Goal: Task Accomplishment & Management: Complete application form

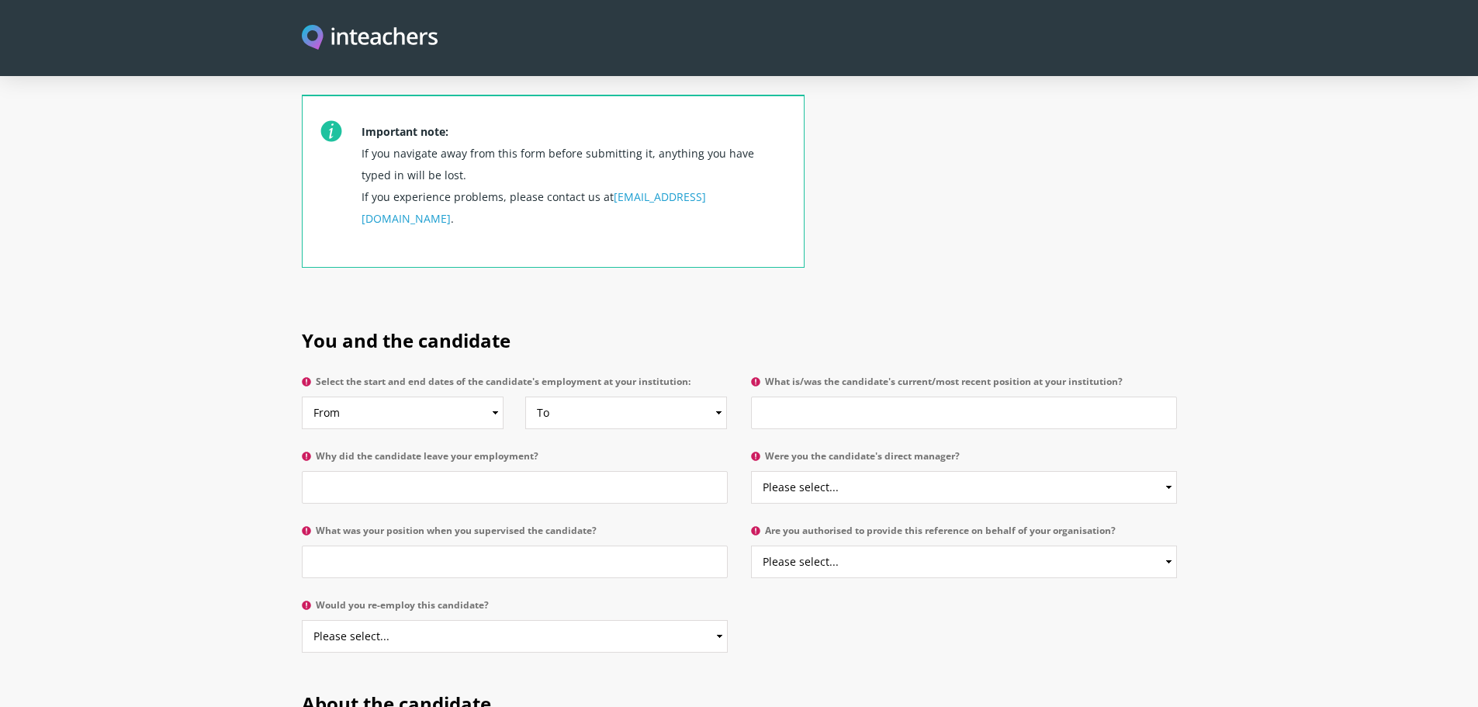
scroll to position [572, 0]
click at [842, 466] on select "Please select... Yes No" at bounding box center [964, 482] width 426 height 33
select select "No"
click at [751, 466] on select "Please select... Yes No" at bounding box center [964, 482] width 426 height 33
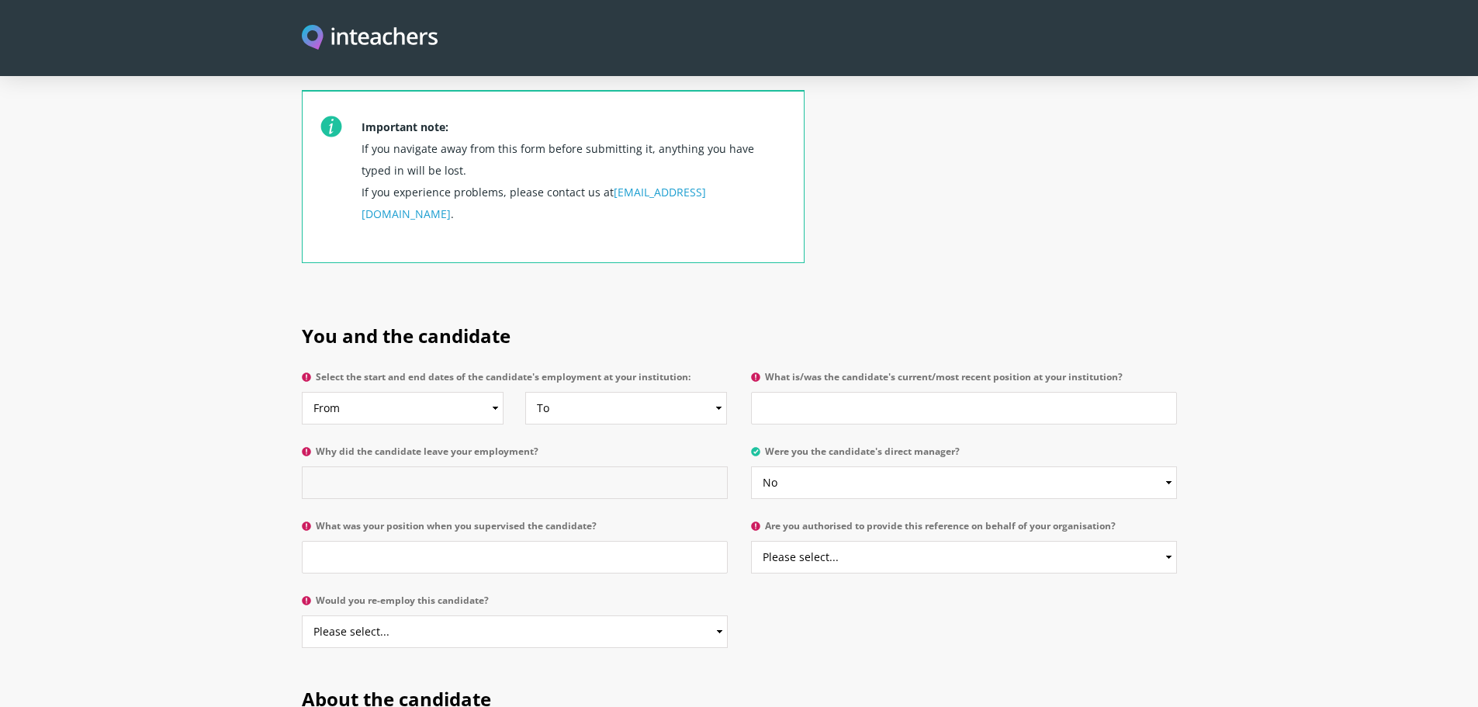
click at [617, 466] on input "Why did the candidate leave your employment?" at bounding box center [515, 482] width 426 height 33
click at [799, 541] on select "Please select... Yes No" at bounding box center [964, 557] width 426 height 33
select select "No"
click at [751, 541] on select "Please select... Yes No" at bounding box center [964, 557] width 426 height 33
click at [606, 541] on input "What was your position when you supervised the candidate?" at bounding box center [515, 557] width 426 height 33
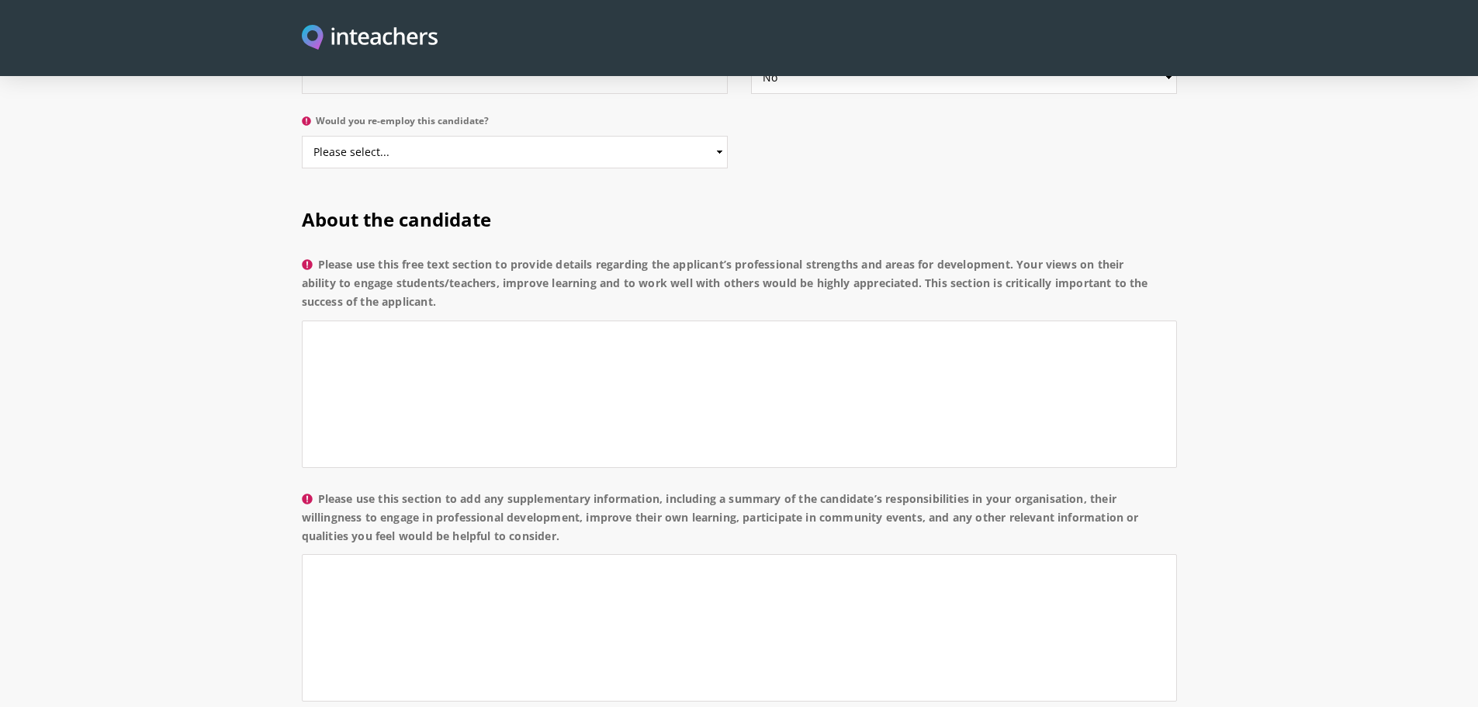
scroll to position [1057, 0]
click at [456, 316] on textarea "Please use this free text section to provide details regarding the applicant’s …" at bounding box center [739, 389] width 875 height 147
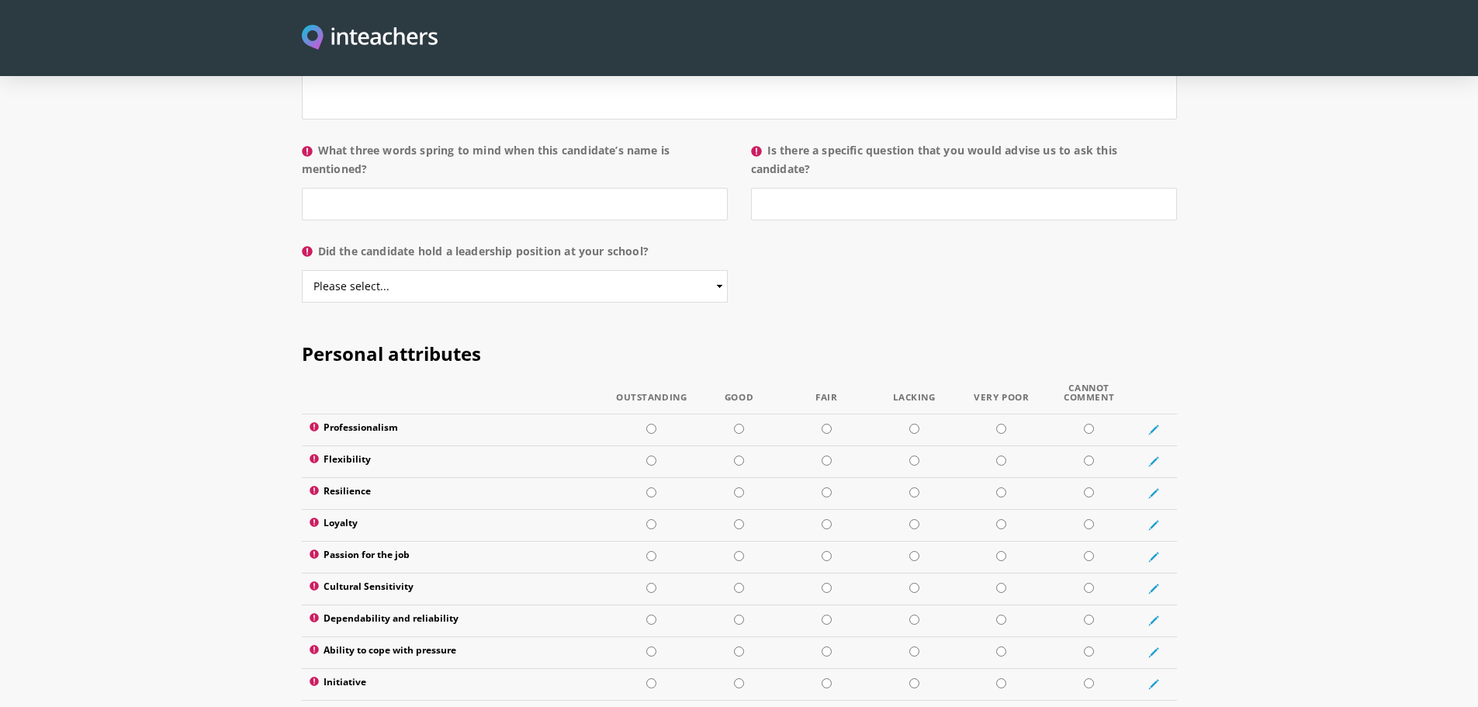
scroll to position [1638, 0]
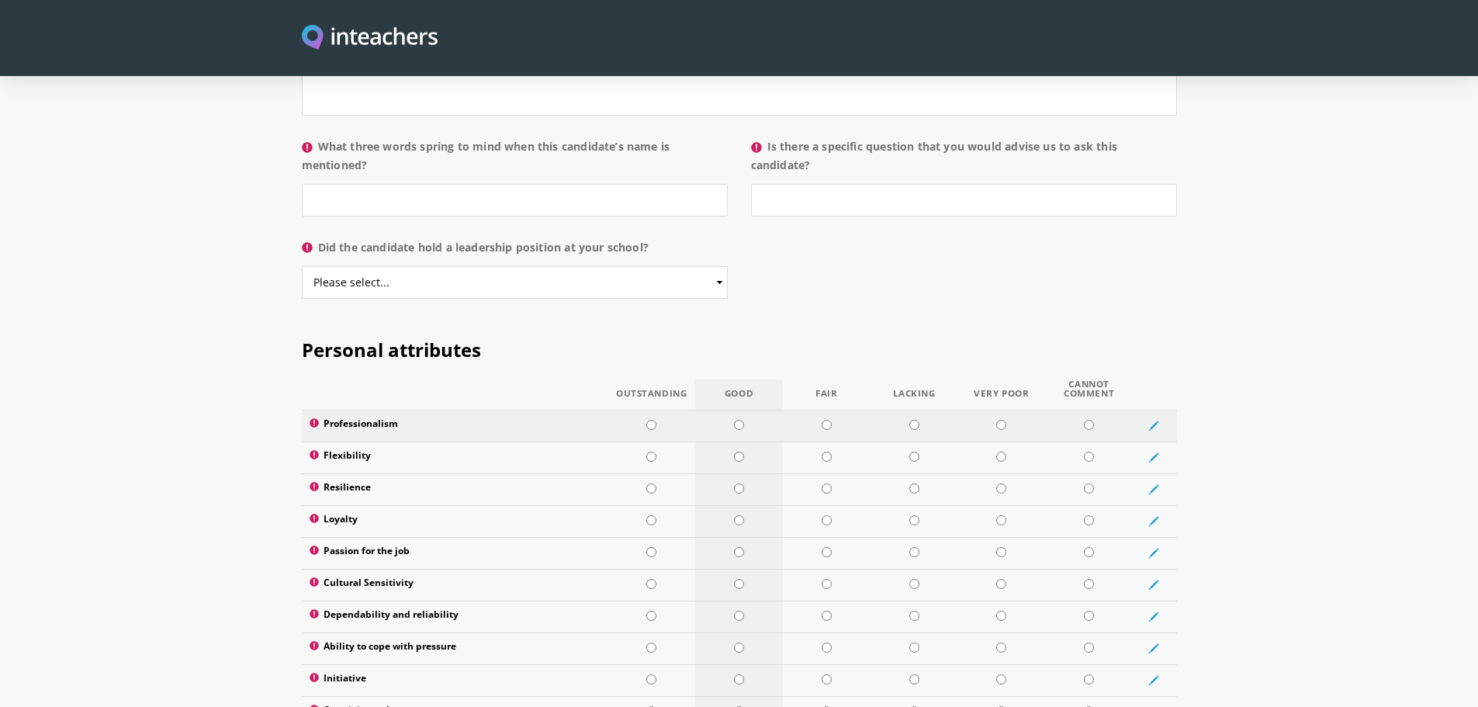
type textarea "I worked with [PERSON_NAME] at [GEOGRAPHIC_DATA][DEMOGRAPHIC_DATA] for a few ye…"
click at [738, 420] on input "radio" at bounding box center [739, 425] width 10 height 10
radio input "true"
click at [735, 451] on input "radio" at bounding box center [739, 456] width 10 height 10
radio input "true"
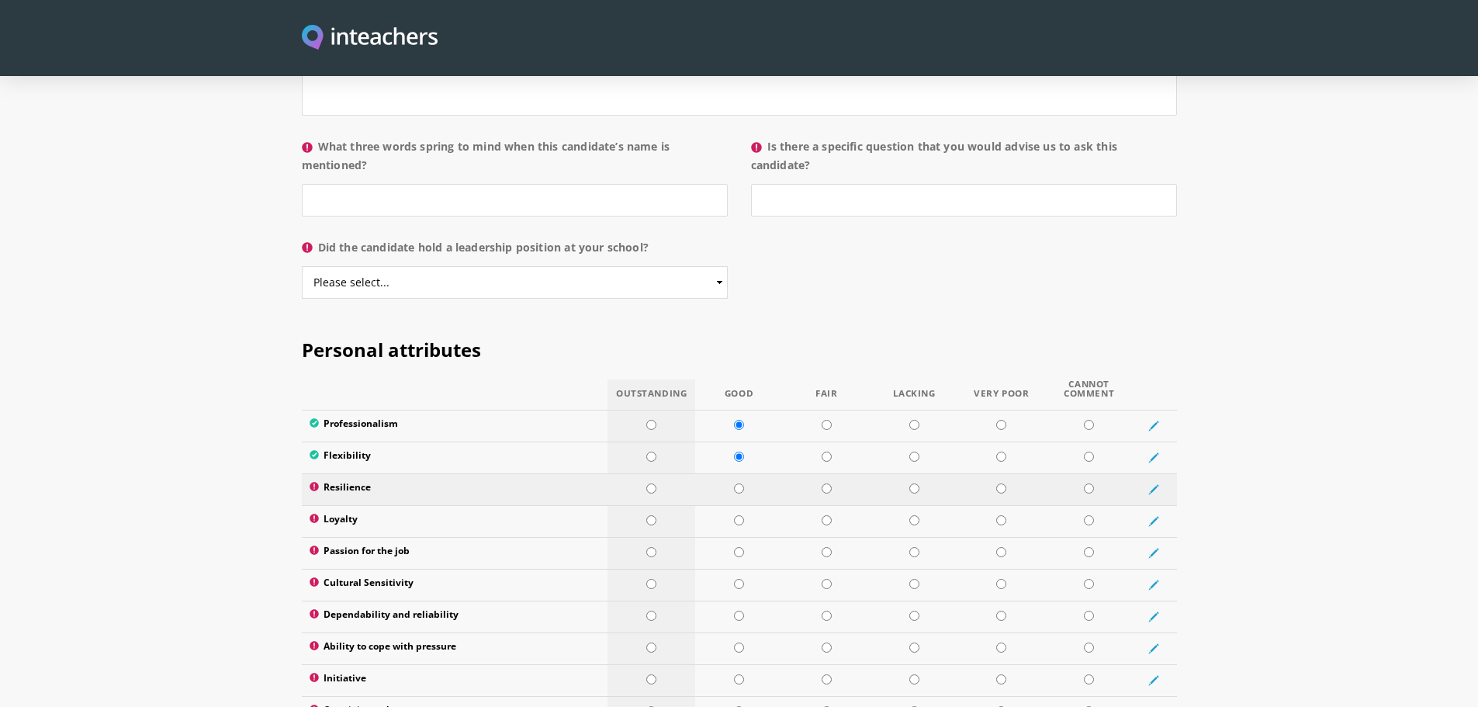
click at [652, 483] on input "radio" at bounding box center [651, 488] width 10 height 10
radio input "true"
click at [735, 515] on input "radio" at bounding box center [739, 520] width 10 height 10
radio input "true"
click at [740, 547] on input "radio" at bounding box center [739, 552] width 10 height 10
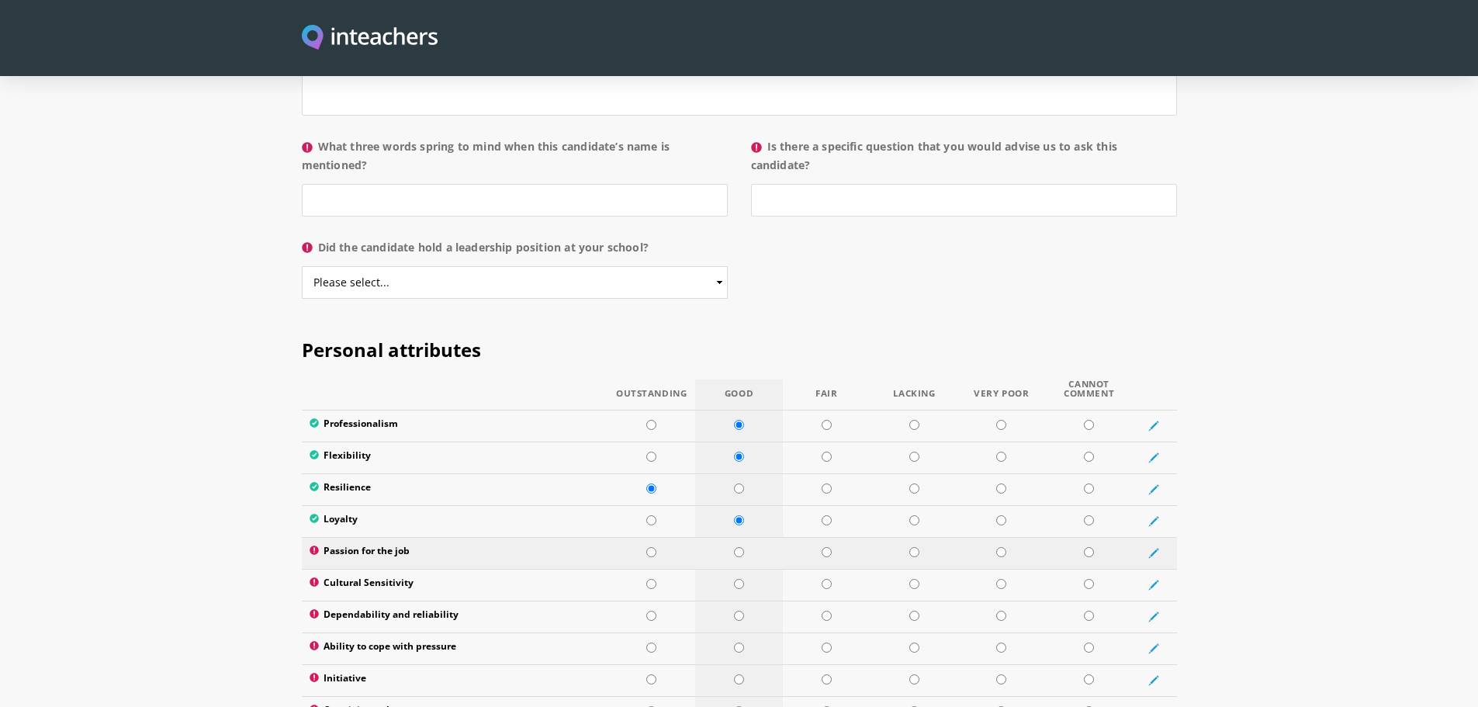
radio input "true"
click at [737, 569] on td at bounding box center [739, 585] width 88 height 32
radio input "true"
click at [738, 610] on input "radio" at bounding box center [739, 615] width 10 height 10
radio input "true"
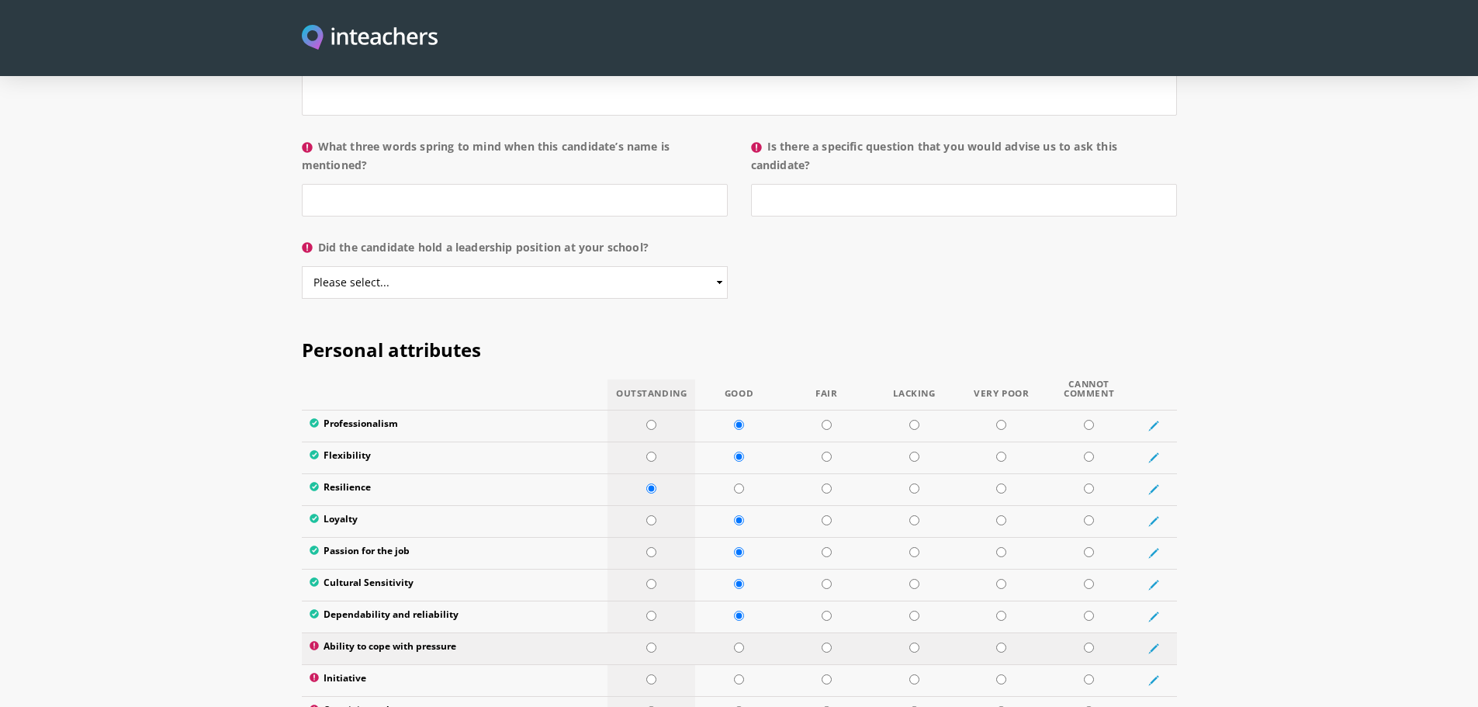
click at [645, 632] on td at bounding box center [651, 648] width 88 height 32
radio input "true"
click at [738, 674] on input "radio" at bounding box center [739, 679] width 10 height 10
radio input "true"
click at [741, 706] on input "radio" at bounding box center [739, 711] width 10 height 10
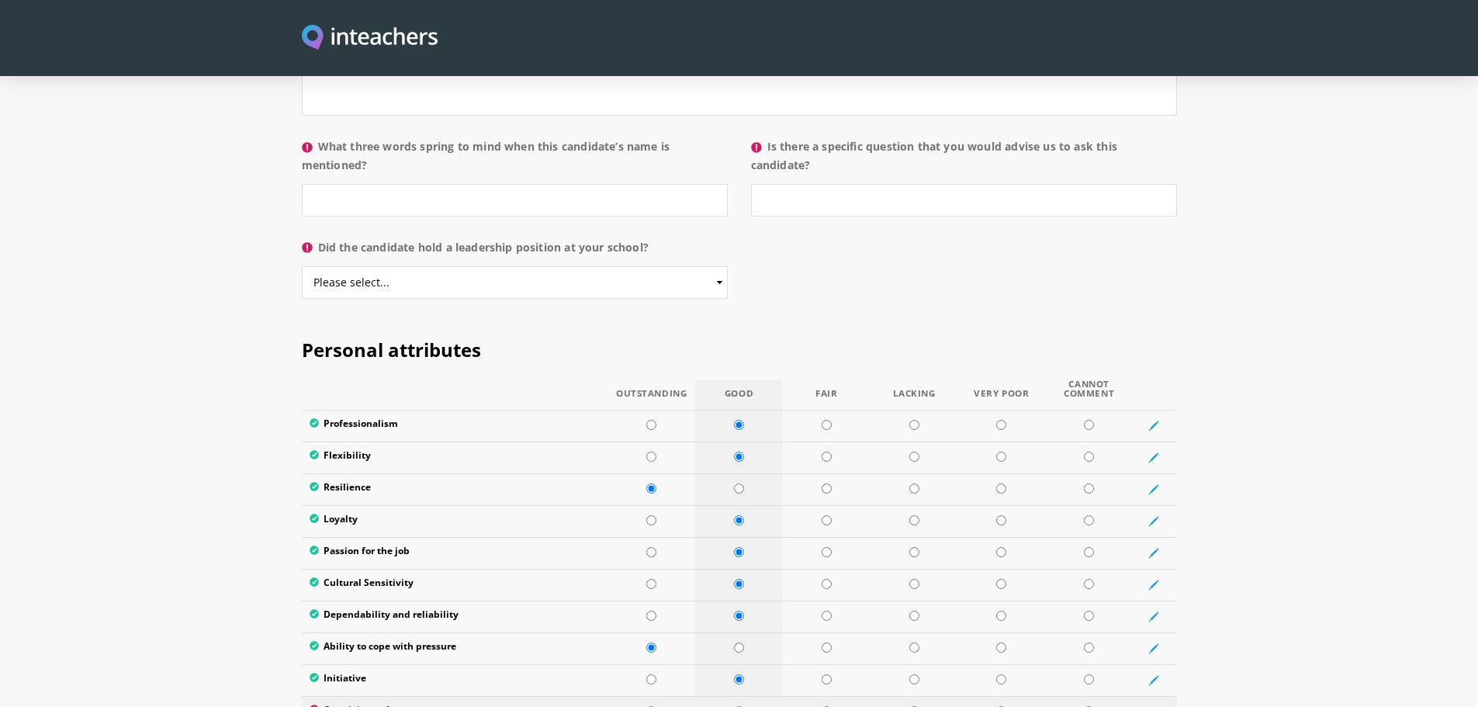
radio input "true"
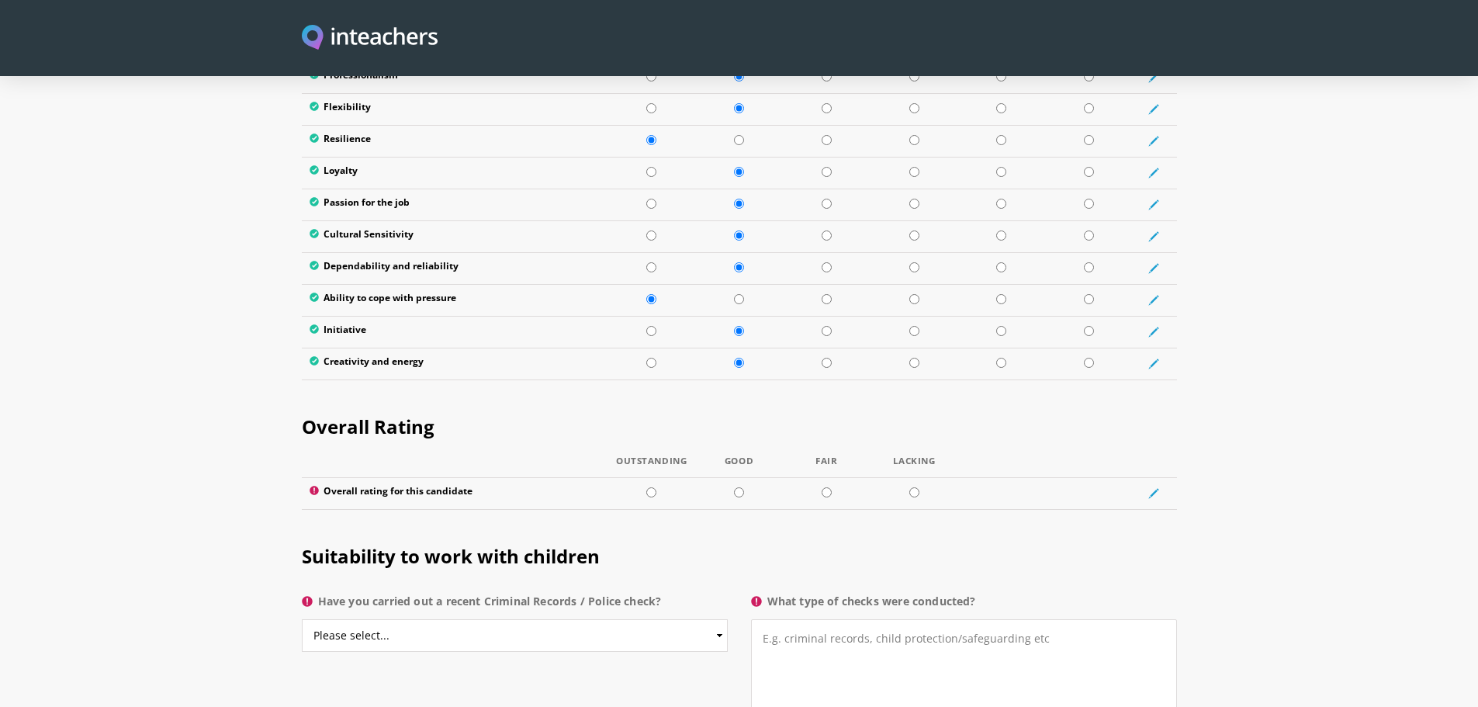
scroll to position [1994, 0]
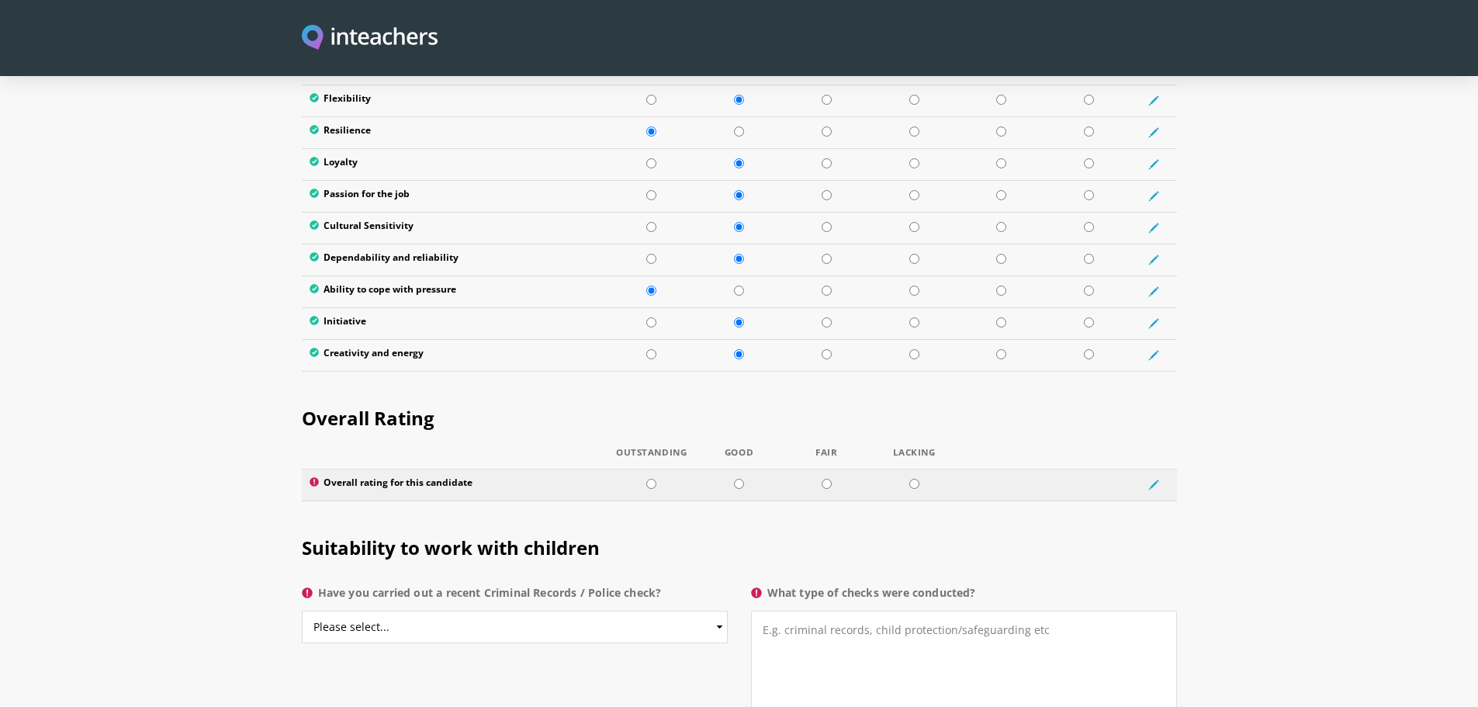
click at [738, 479] on input "radio" at bounding box center [739, 484] width 10 height 10
radio input "true"
click at [704, 610] on select "Please select... Yes No Do not know" at bounding box center [515, 626] width 426 height 33
select select "No"
click at [302, 610] on select "Please select... Yes No Do not know" at bounding box center [515, 626] width 426 height 33
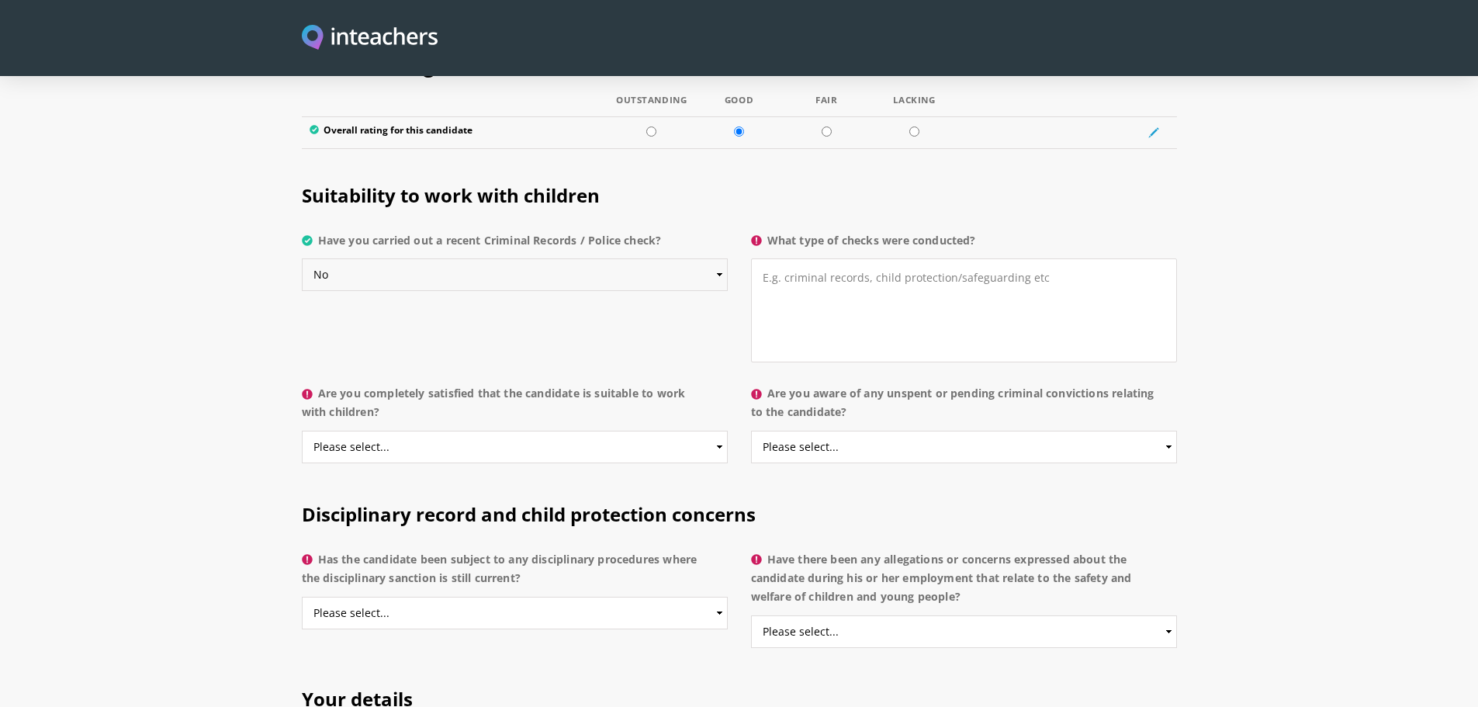
scroll to position [2360, 0]
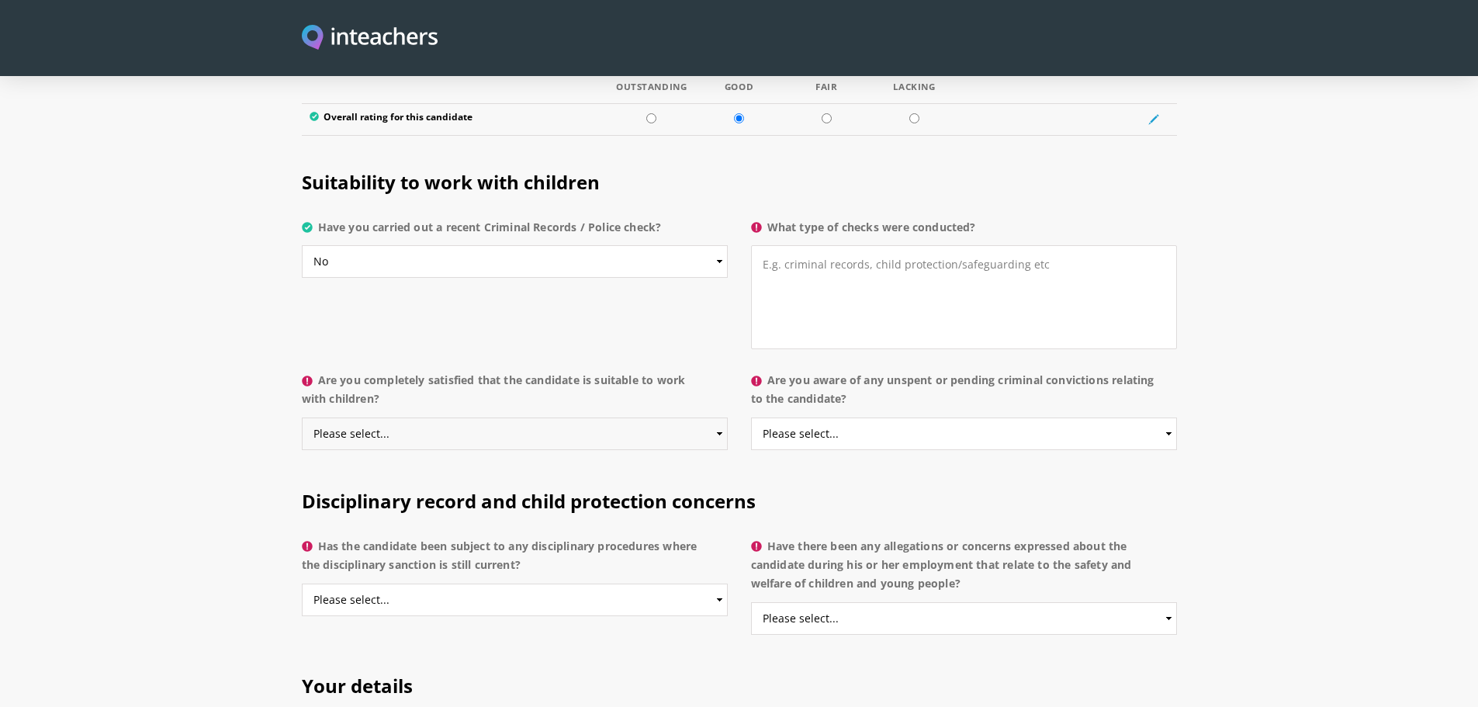
click at [718, 417] on select "Please select... Yes No Do not know" at bounding box center [515, 433] width 426 height 33
select select "Yes"
click at [302, 417] on select "Please select... Yes No Do not know" at bounding box center [515, 433] width 426 height 33
click at [775, 417] on select "Please select... Yes No Do not know" at bounding box center [964, 433] width 426 height 33
select select "No"
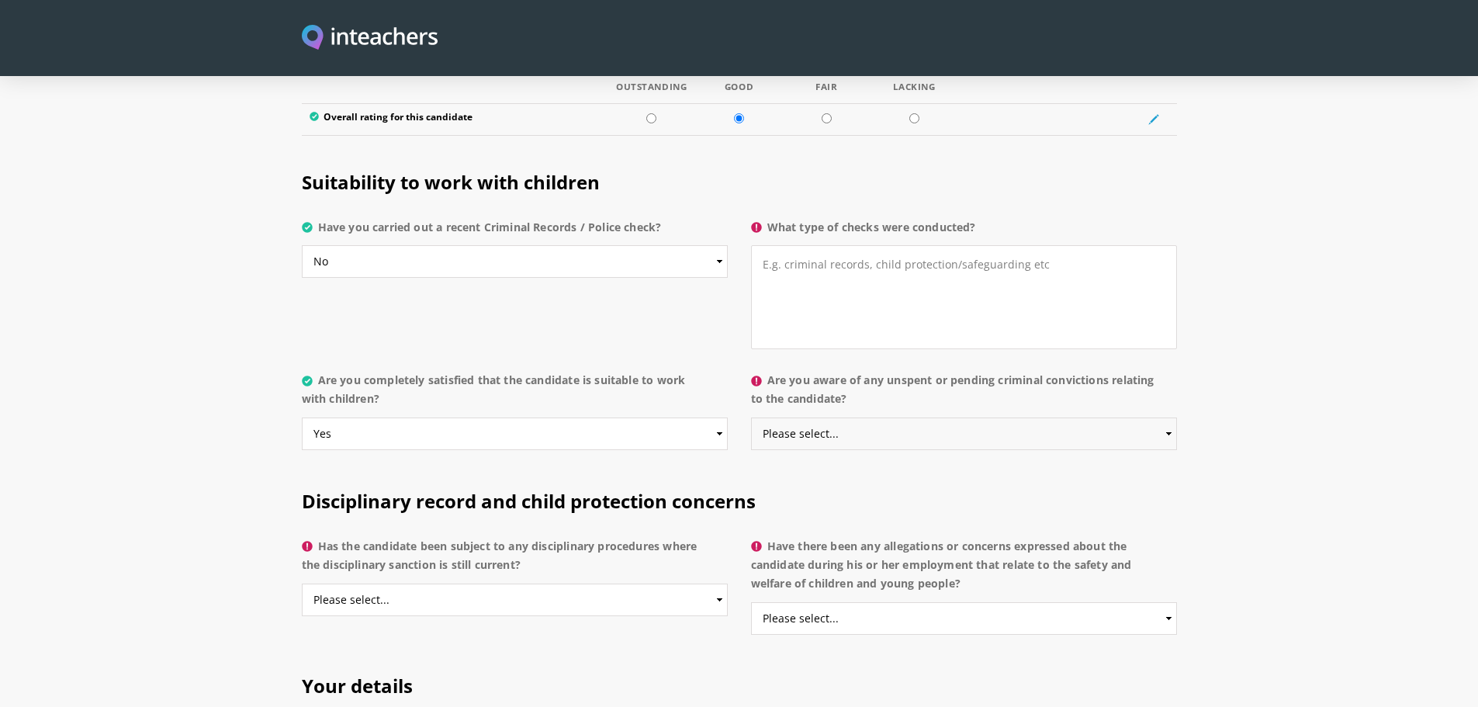
click at [751, 417] on select "Please select... Yes No Do not know" at bounding box center [964, 433] width 426 height 33
click at [596, 583] on select "Please select... Yes No Do not know" at bounding box center [515, 599] width 426 height 33
select select "No"
click at [302, 583] on select "Please select... Yes No Do not know" at bounding box center [515, 599] width 426 height 33
click at [798, 602] on select "Please select... Yes No Do not know" at bounding box center [964, 618] width 426 height 33
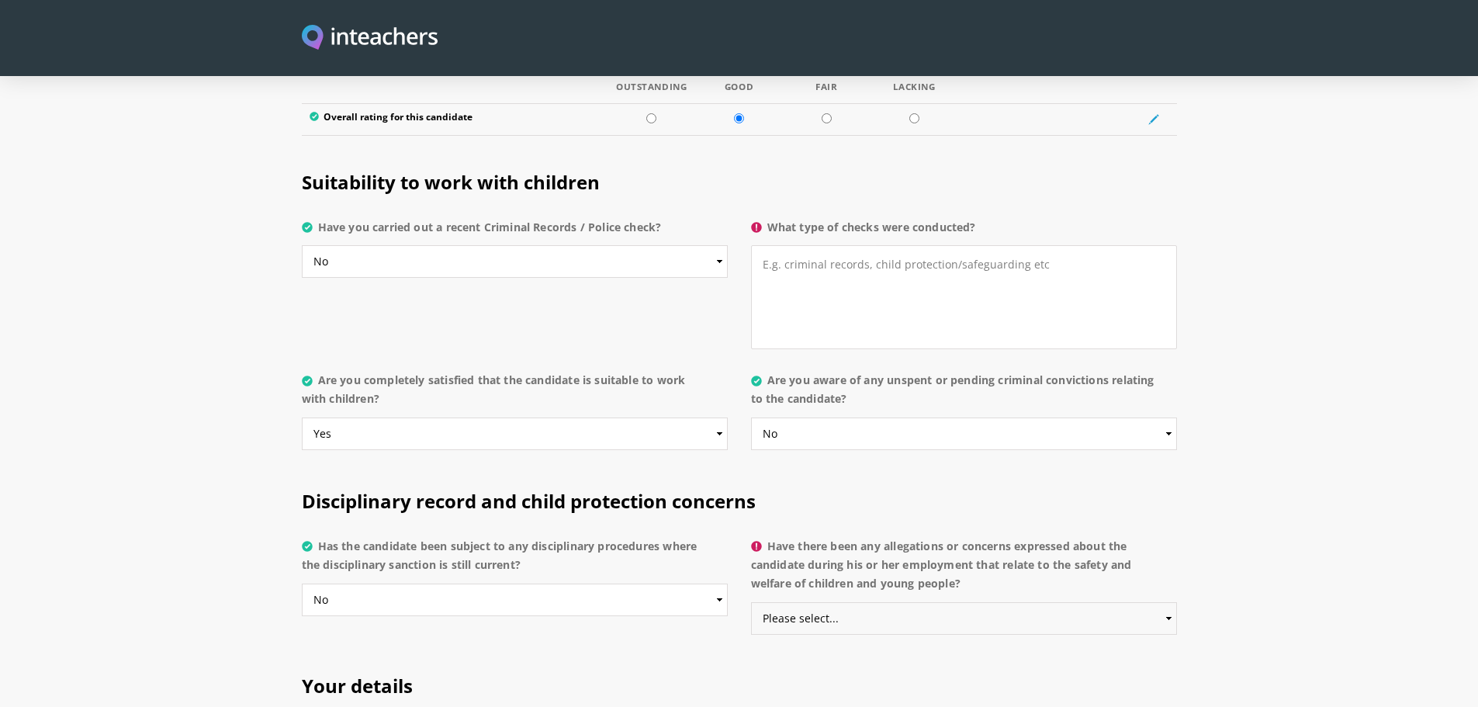
select select "No"
click at [751, 602] on select "Please select... Yes No Do not know" at bounding box center [964, 618] width 426 height 33
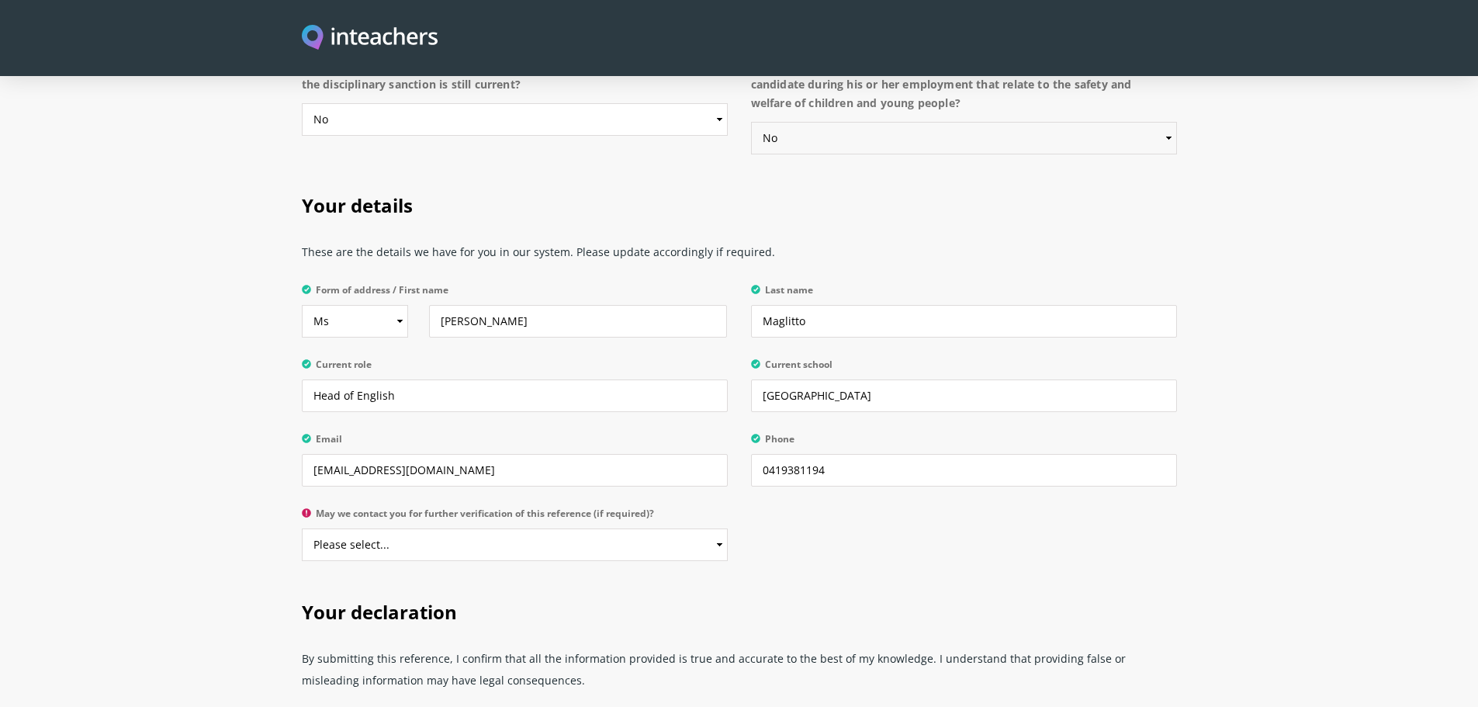
scroll to position [2844, 0]
click at [615, 524] on select "Please select... Yes No" at bounding box center [515, 540] width 426 height 33
select select "Yes"
click at [302, 524] on select "Please select... Yes No" at bounding box center [515, 540] width 426 height 33
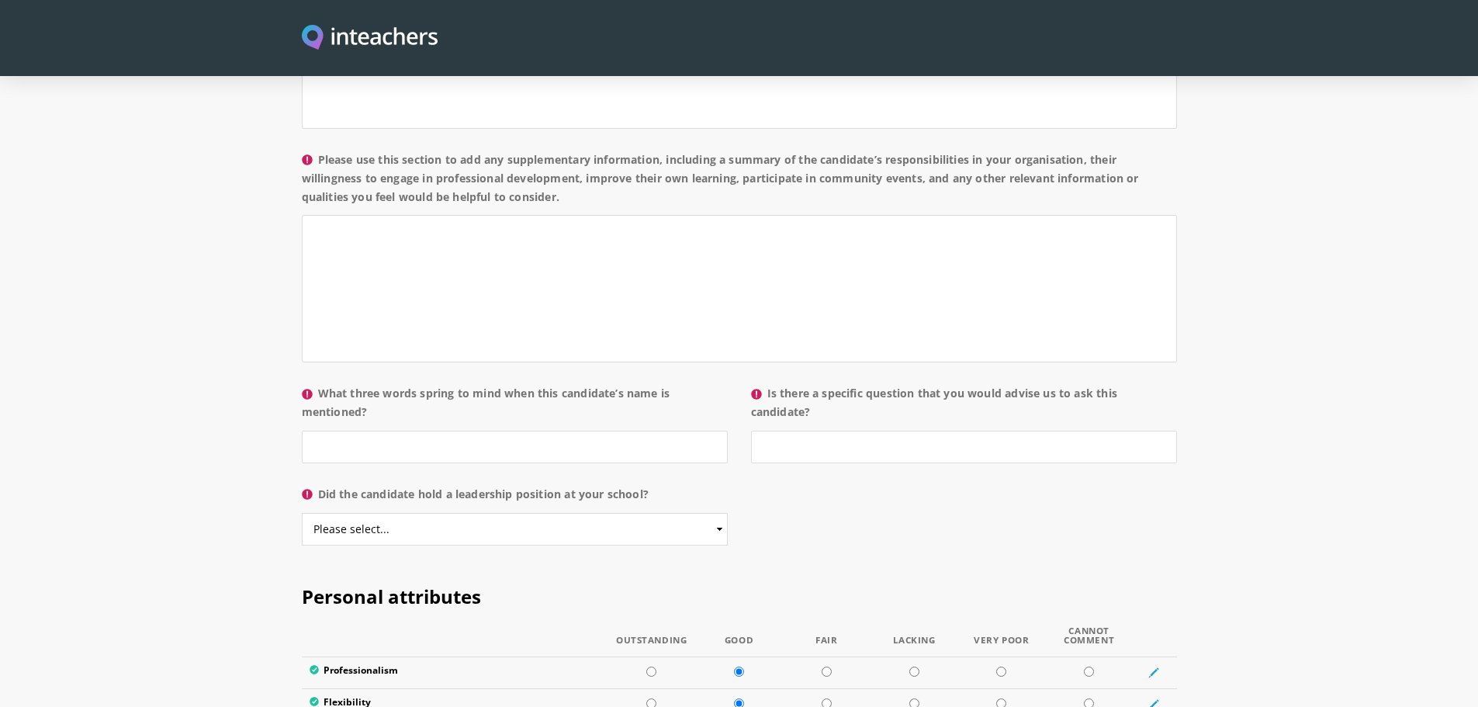
scroll to position [1387, 0]
click at [492, 434] on input "What three words spring to mind when this candidate’s name is mentioned?" at bounding box center [515, 450] width 426 height 33
type input "Capable, passionate about English, resilient"
click at [848, 434] on input "Is there a specific question that you would advise us to ask this candidate?" at bounding box center [964, 450] width 426 height 33
click at [542, 517] on select "Please select... Yes No" at bounding box center [515, 533] width 426 height 33
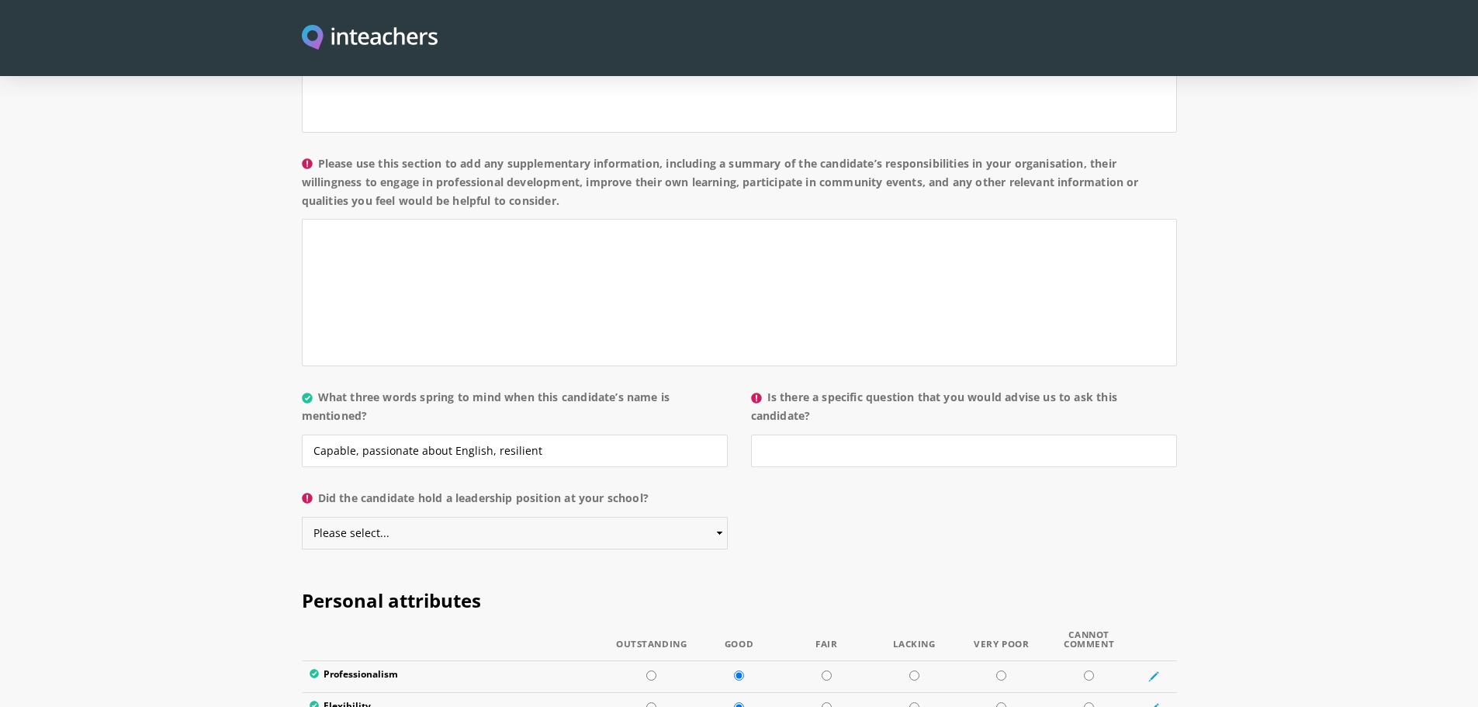
select select "No"
click at [302, 517] on select "Please select... Yes No" at bounding box center [515, 533] width 426 height 33
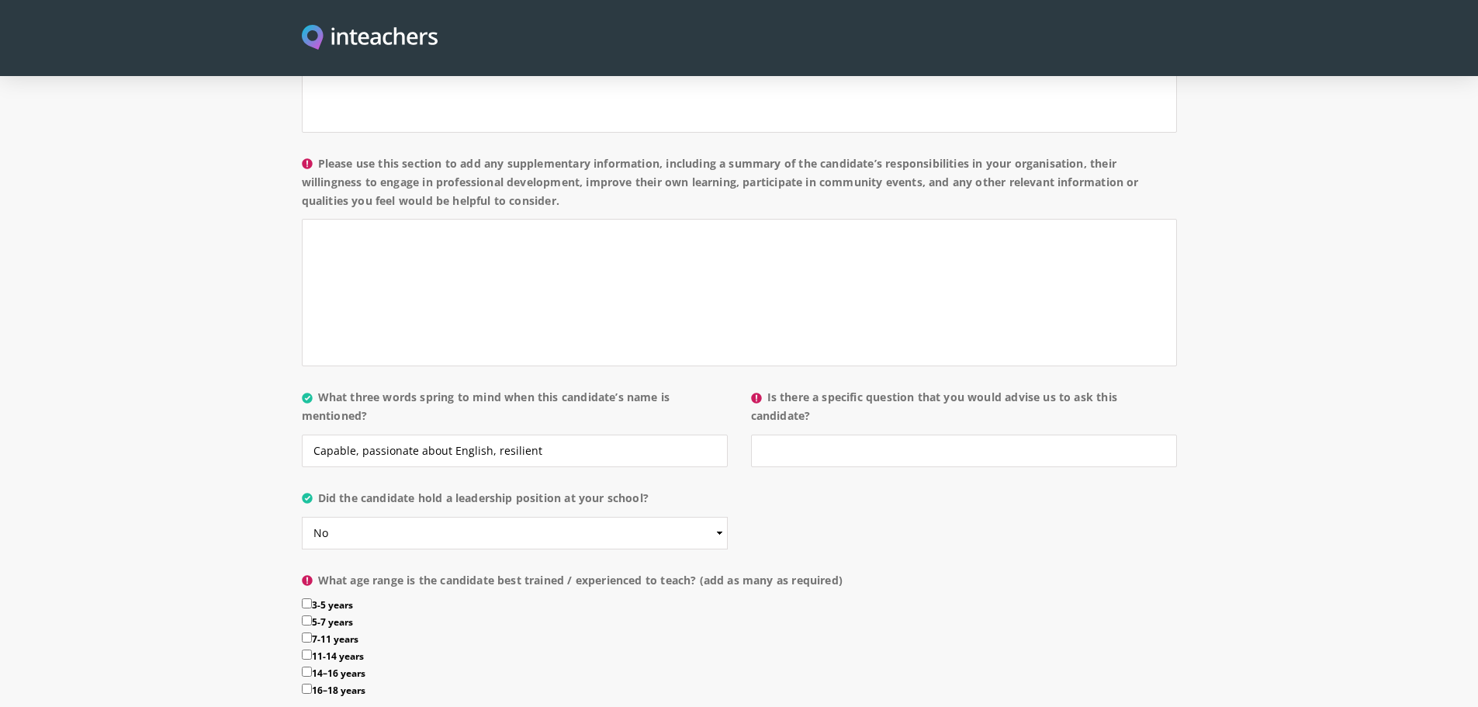
click at [304, 649] on input "11-14 years" at bounding box center [307, 654] width 10 height 10
checkbox input "true"
click at [303, 666] on input "14–16 years" at bounding box center [307, 671] width 10 height 10
checkbox input "true"
click at [304, 683] on input "16–18 years" at bounding box center [307, 688] width 10 height 10
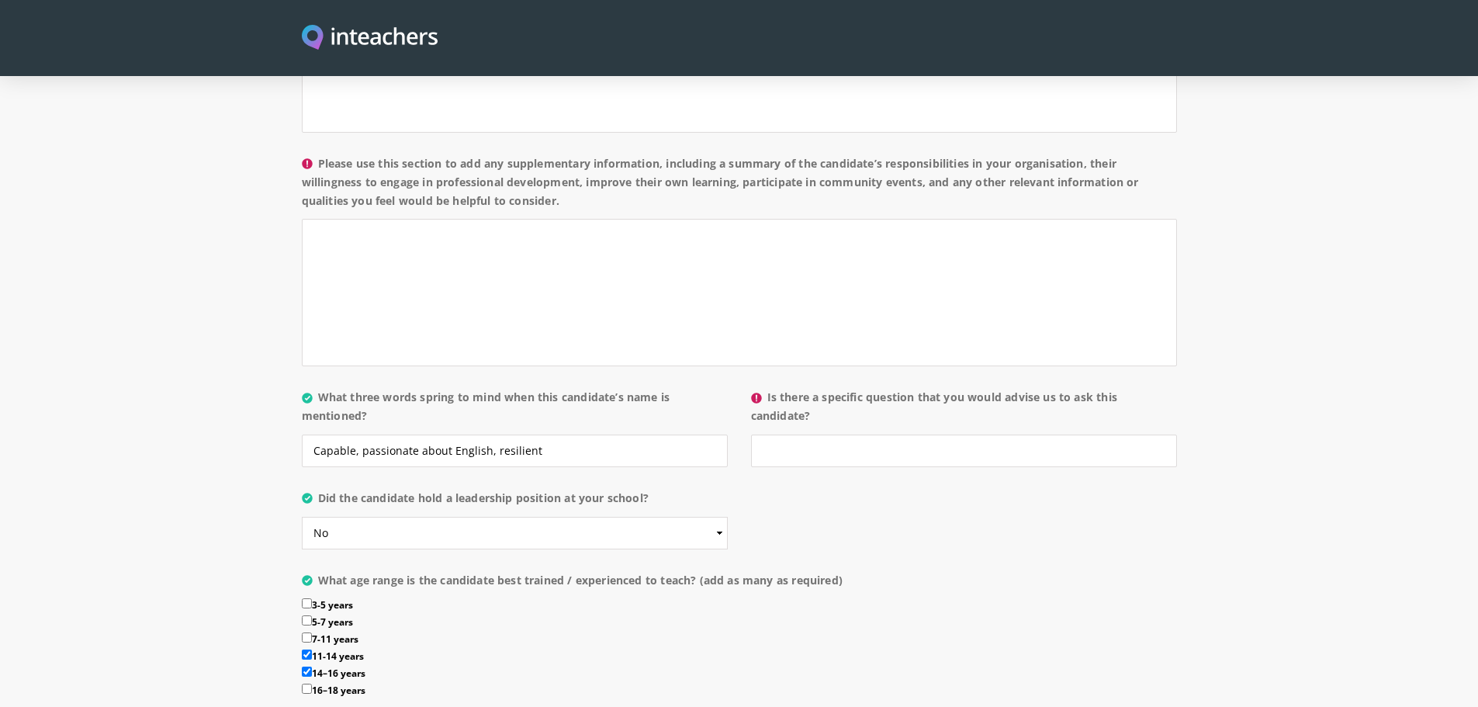
checkbox input "true"
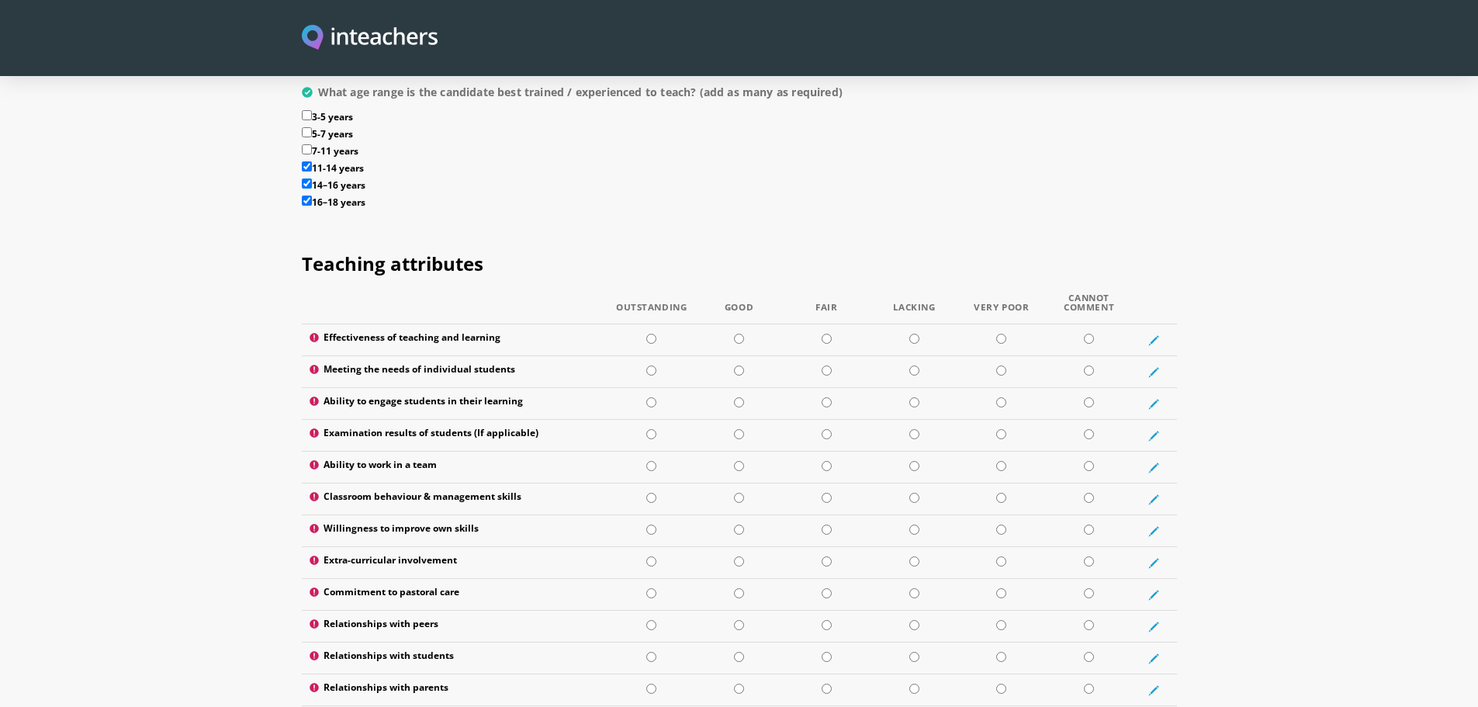
scroll to position [1865, 0]
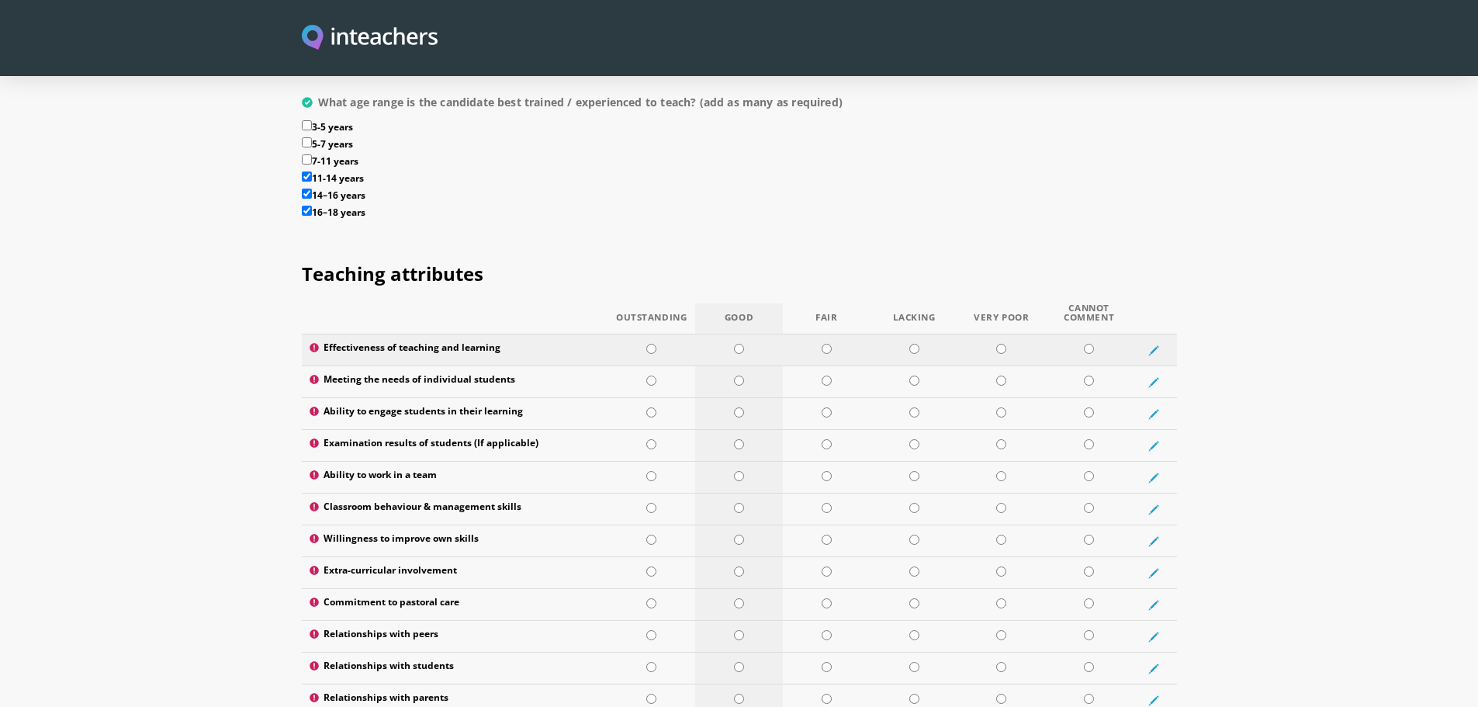
click at [738, 344] on input "radio" at bounding box center [739, 349] width 10 height 10
radio input "true"
click at [741, 375] on input "radio" at bounding box center [739, 380] width 10 height 10
radio input "true"
click at [736, 407] on input "radio" at bounding box center [739, 412] width 10 height 10
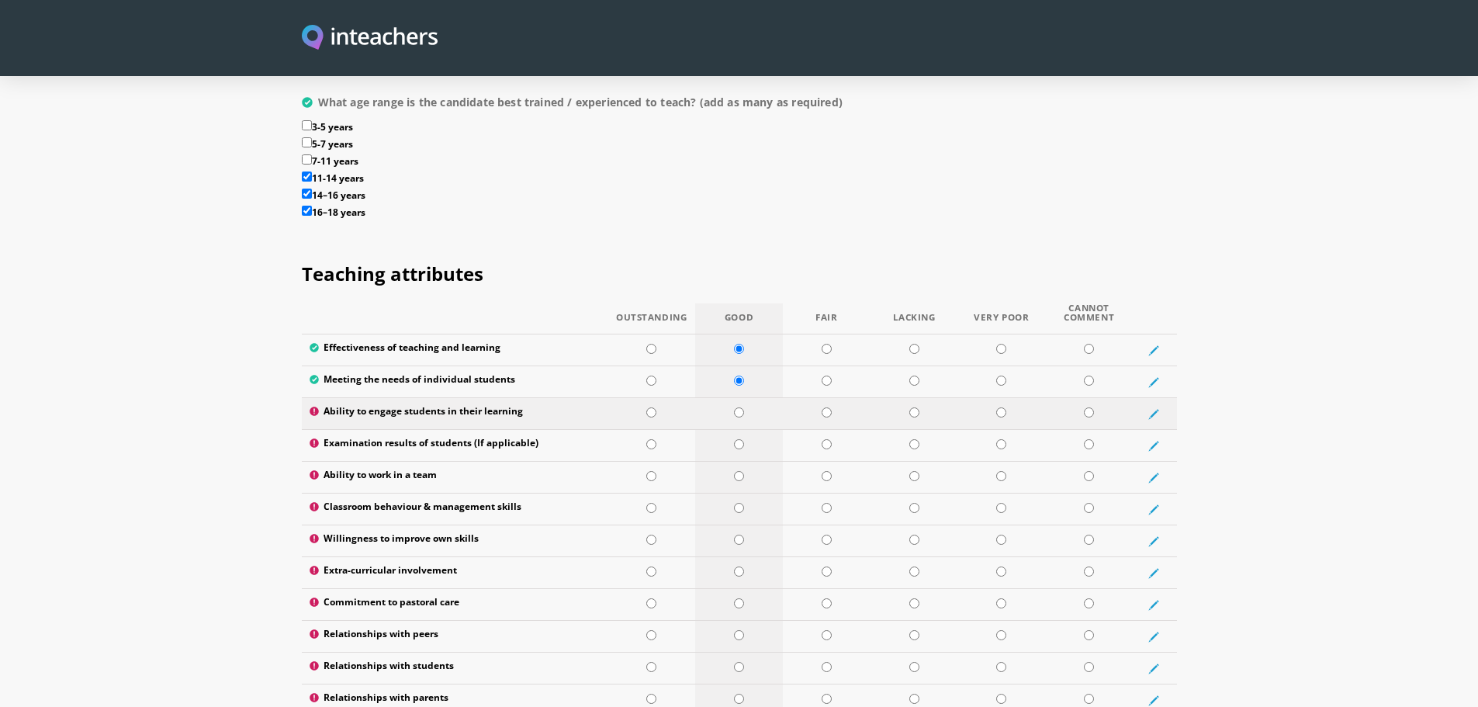
radio input "true"
click at [1092, 439] on input "radio" at bounding box center [1089, 444] width 10 height 10
radio input "true"
click at [742, 471] on input "radio" at bounding box center [739, 476] width 10 height 10
radio input "true"
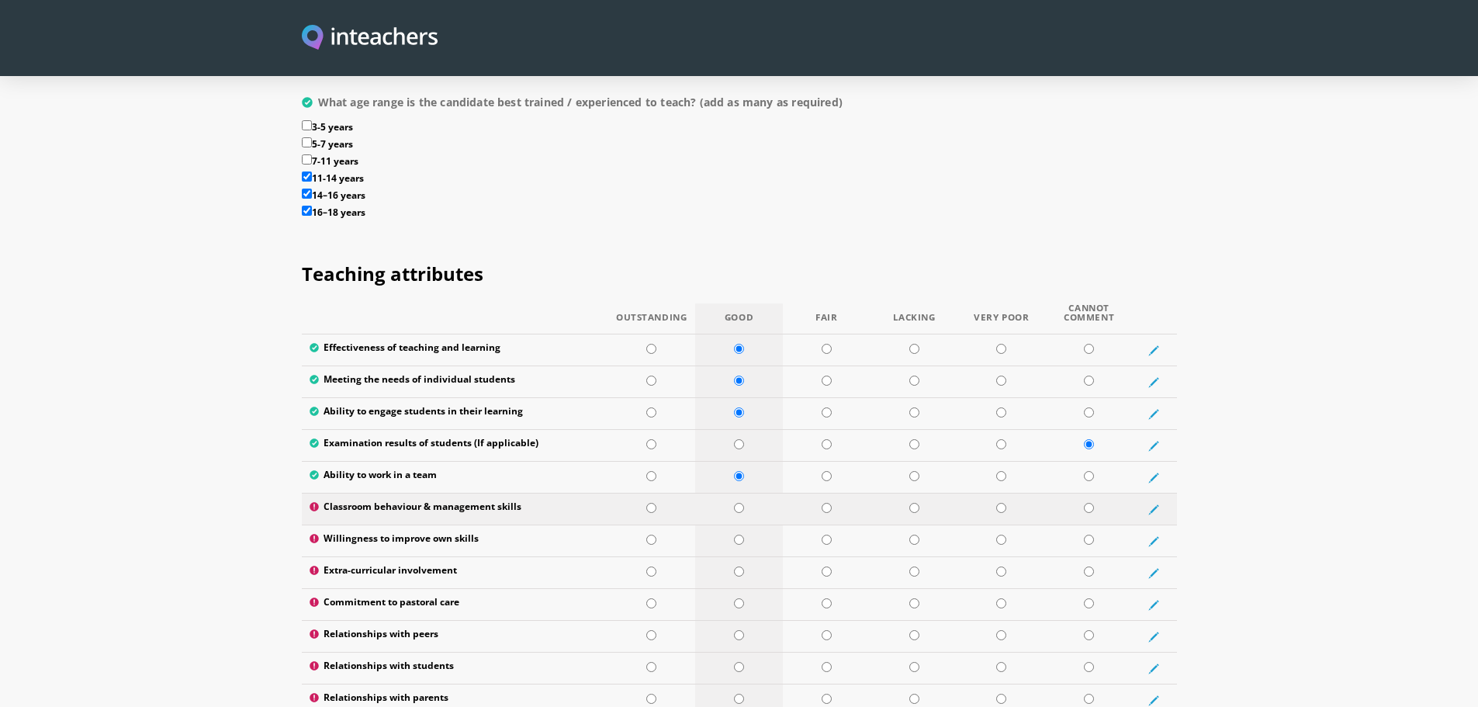
click at [737, 503] on input "radio" at bounding box center [739, 508] width 10 height 10
radio input "true"
click at [652, 534] on input "radio" at bounding box center [651, 539] width 10 height 10
radio input "true"
click at [1089, 566] on input "radio" at bounding box center [1089, 571] width 10 height 10
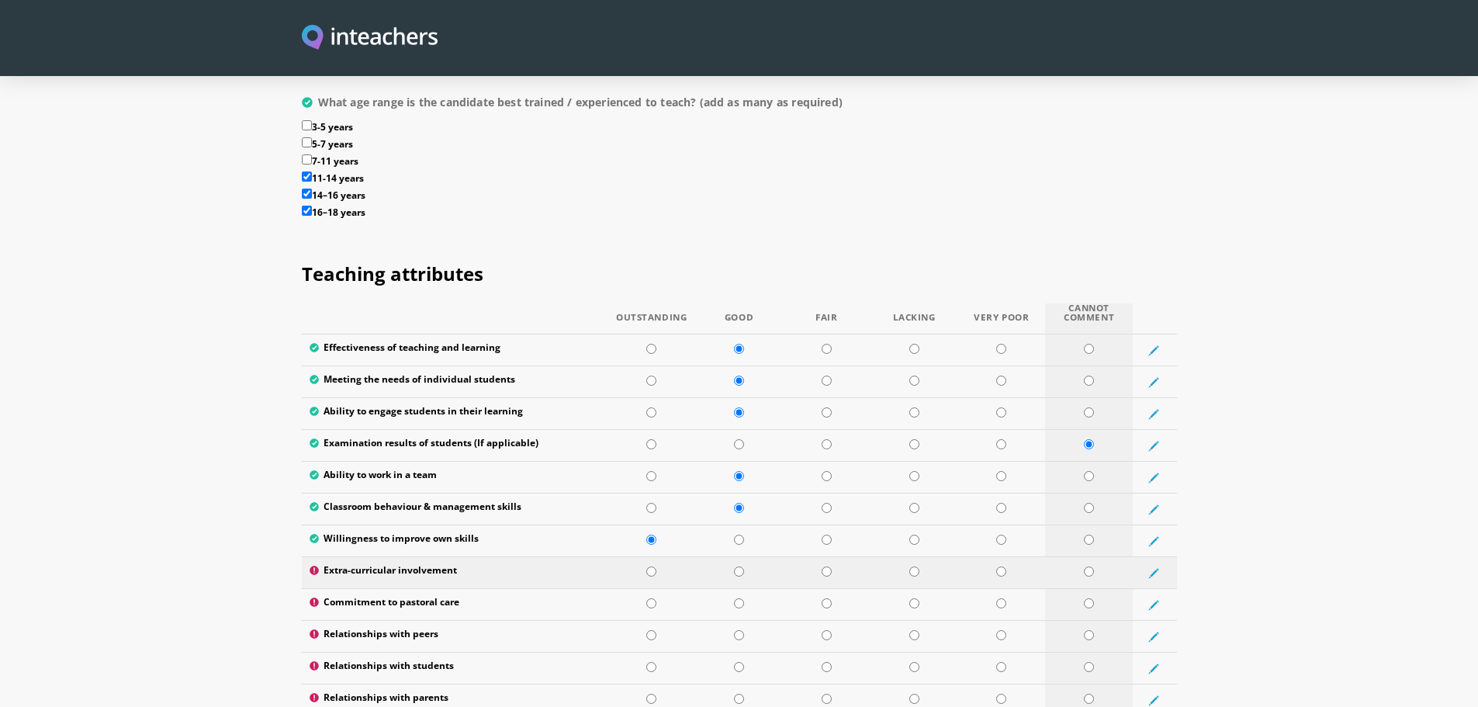
radio input "true"
click at [1085, 598] on input "radio" at bounding box center [1089, 603] width 10 height 10
radio input "true"
click at [735, 630] on input "radio" at bounding box center [739, 635] width 10 height 10
radio input "true"
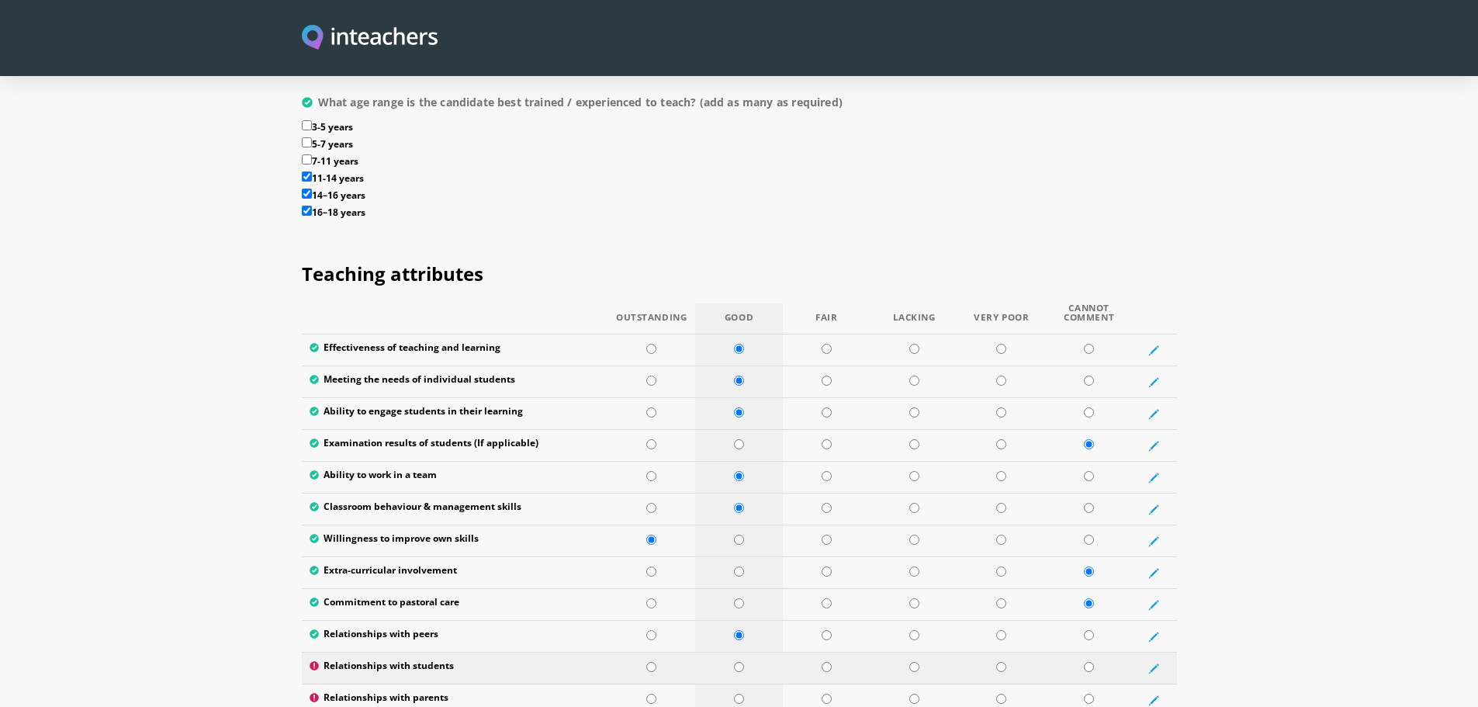
click at [738, 662] on input "radio" at bounding box center [739, 667] width 10 height 10
radio input "true"
click at [1084, 693] on input "radio" at bounding box center [1089, 698] width 10 height 10
radio input "true"
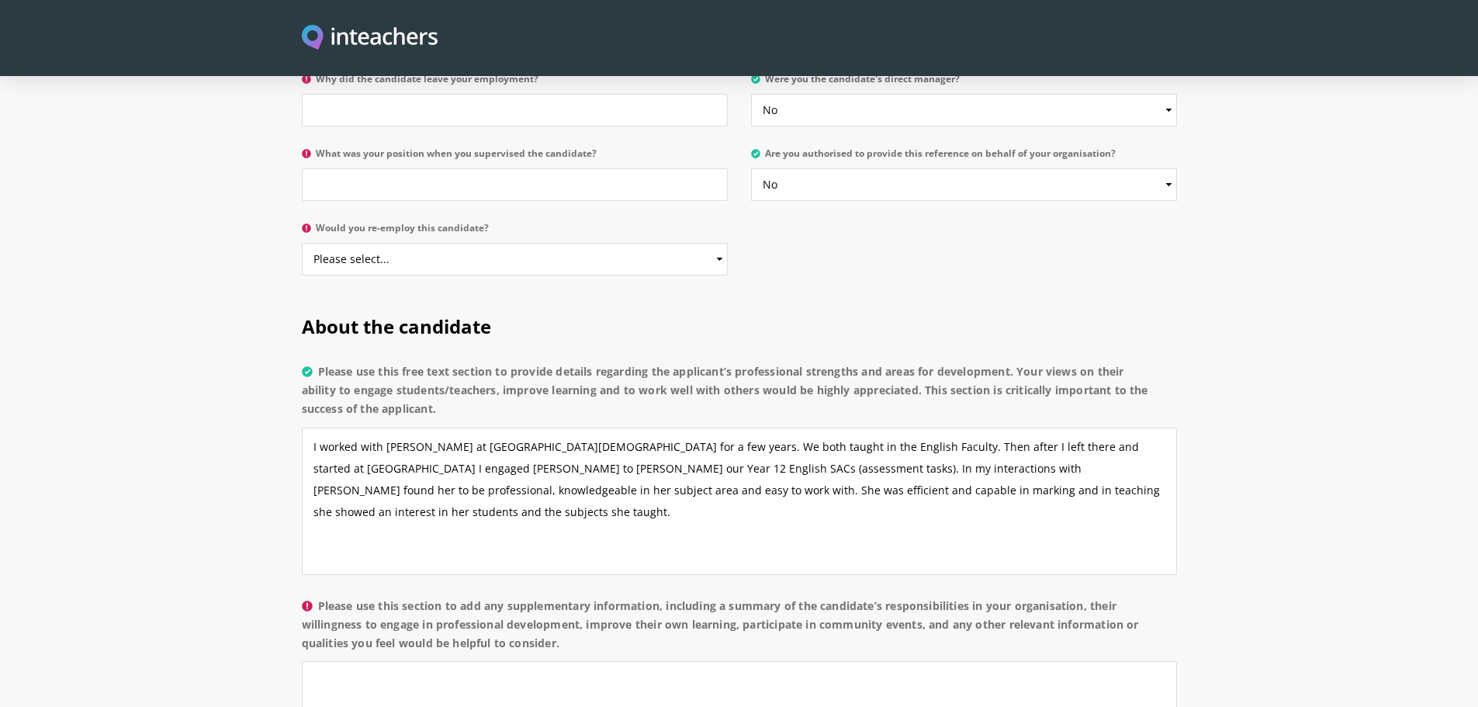
scroll to position [919, 0]
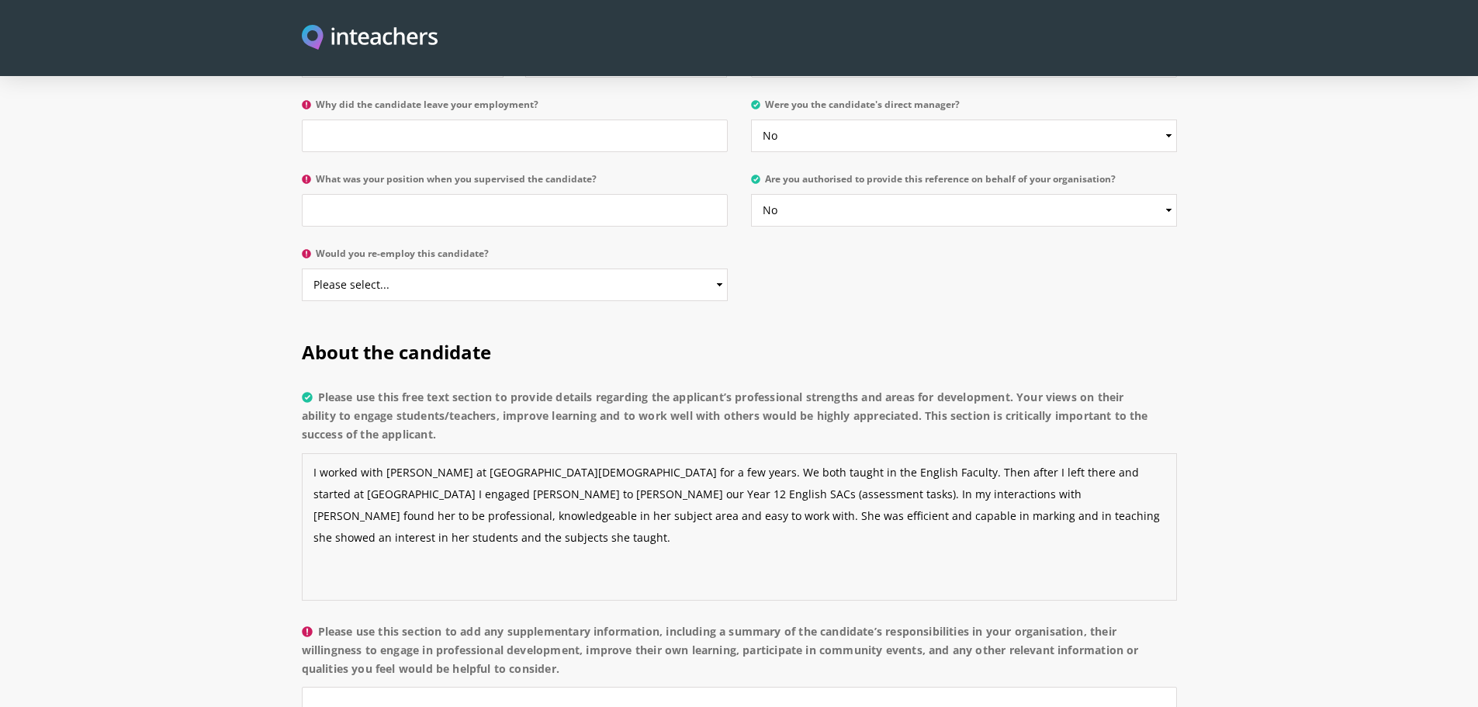
click at [624, 453] on textarea "I worked with [PERSON_NAME] at [GEOGRAPHIC_DATA][DEMOGRAPHIC_DATA] for a few ye…" at bounding box center [739, 526] width 875 height 147
click at [816, 453] on textarea "I worked with [PERSON_NAME] at [GEOGRAPHIC_DATA][DEMOGRAPHIC_DATA] for a few ye…" at bounding box center [739, 526] width 875 height 147
click at [1112, 453] on textarea "I worked with [PERSON_NAME] at [GEOGRAPHIC_DATA][DEMOGRAPHIC_DATA] for a few ye…" at bounding box center [739, 526] width 875 height 147
click at [1008, 453] on textarea "I worked with [PERSON_NAME] at [GEOGRAPHIC_DATA][DEMOGRAPHIC_DATA] for a few ye…" at bounding box center [739, 526] width 875 height 147
click at [667, 471] on textarea "I worked with [PERSON_NAME] at [GEOGRAPHIC_DATA][DEMOGRAPHIC_DATA] for a few ye…" at bounding box center [739, 526] width 875 height 147
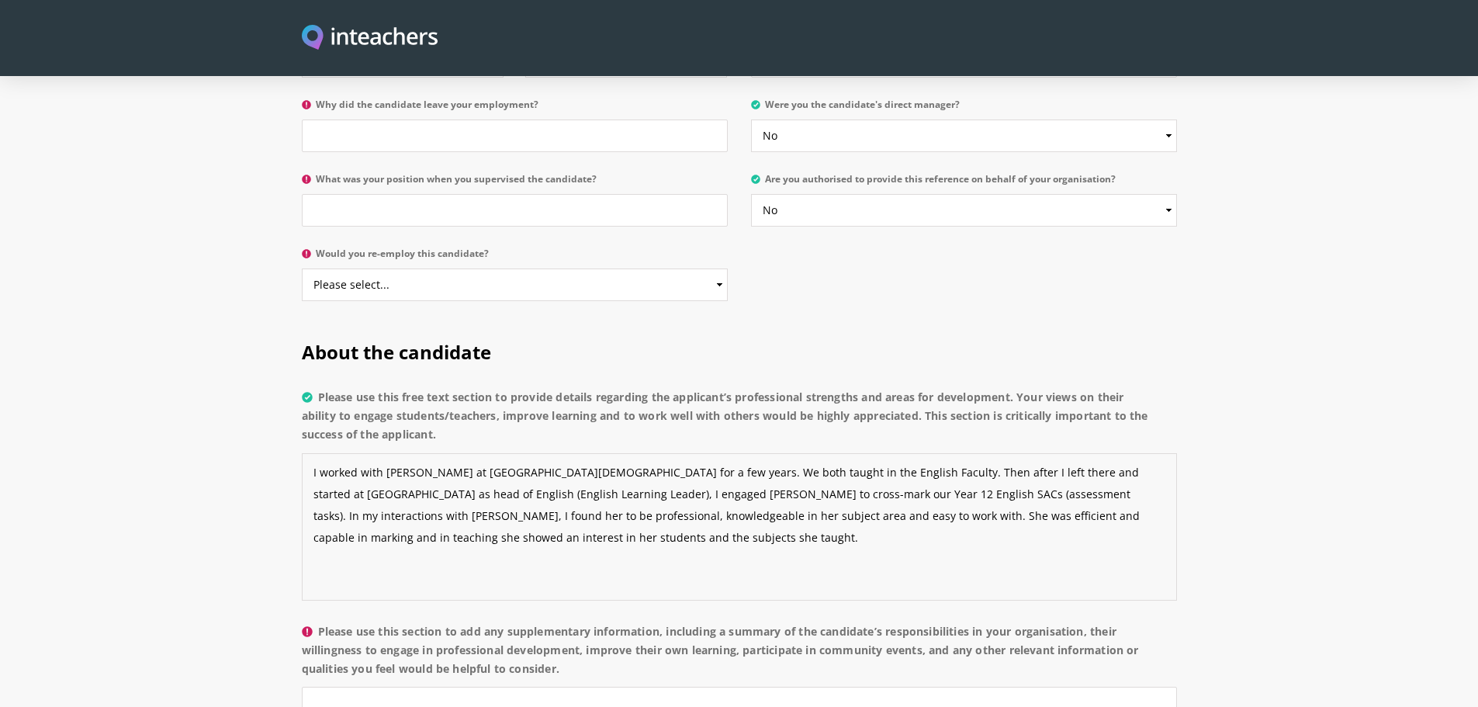
click at [673, 472] on textarea "I worked with [PERSON_NAME] at [GEOGRAPHIC_DATA][DEMOGRAPHIC_DATA] for a few ye…" at bounding box center [739, 526] width 875 height 147
click at [758, 472] on textarea "I worked with [PERSON_NAME] at [GEOGRAPHIC_DATA][DEMOGRAPHIC_DATA] for a few ye…" at bounding box center [739, 526] width 875 height 147
click at [476, 497] on textarea "I worked with [PERSON_NAME] at [GEOGRAPHIC_DATA][DEMOGRAPHIC_DATA] for a few ye…" at bounding box center [739, 526] width 875 height 147
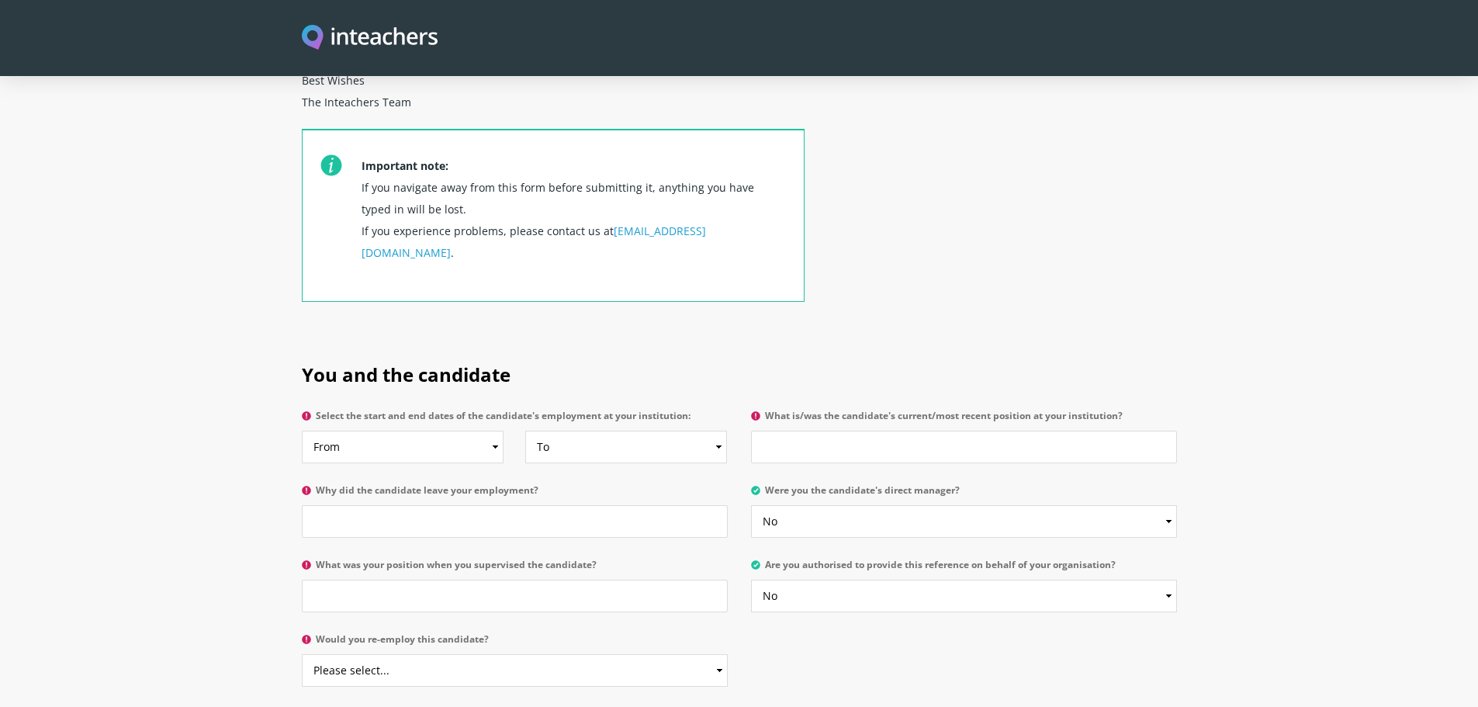
scroll to position [518, 0]
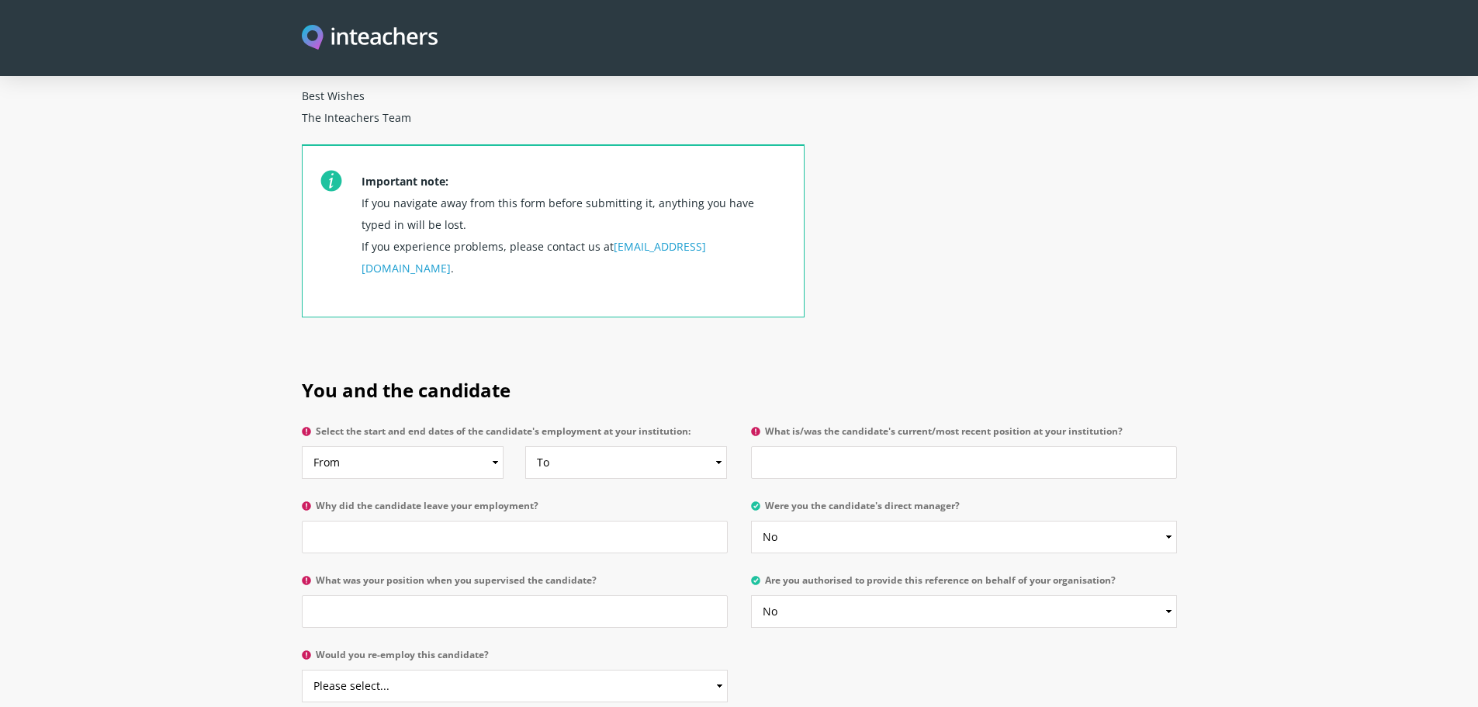
type textarea "I worked with [PERSON_NAME] at [GEOGRAPHIC_DATA][DEMOGRAPHIC_DATA] for a few ye…"
click at [495, 446] on select "From 2025 2024 2023 2022 2021 2020 2019 2018 2017 2016 2015 2014 2013 2012 2011…" at bounding box center [403, 462] width 202 height 33
click at [821, 446] on input "What is/was the candidate's current/most recent position at your institution?" at bounding box center [964, 462] width 426 height 33
type input "Year 12 SAC marker"
click at [804, 521] on select "Please select... Yes No" at bounding box center [964, 537] width 426 height 33
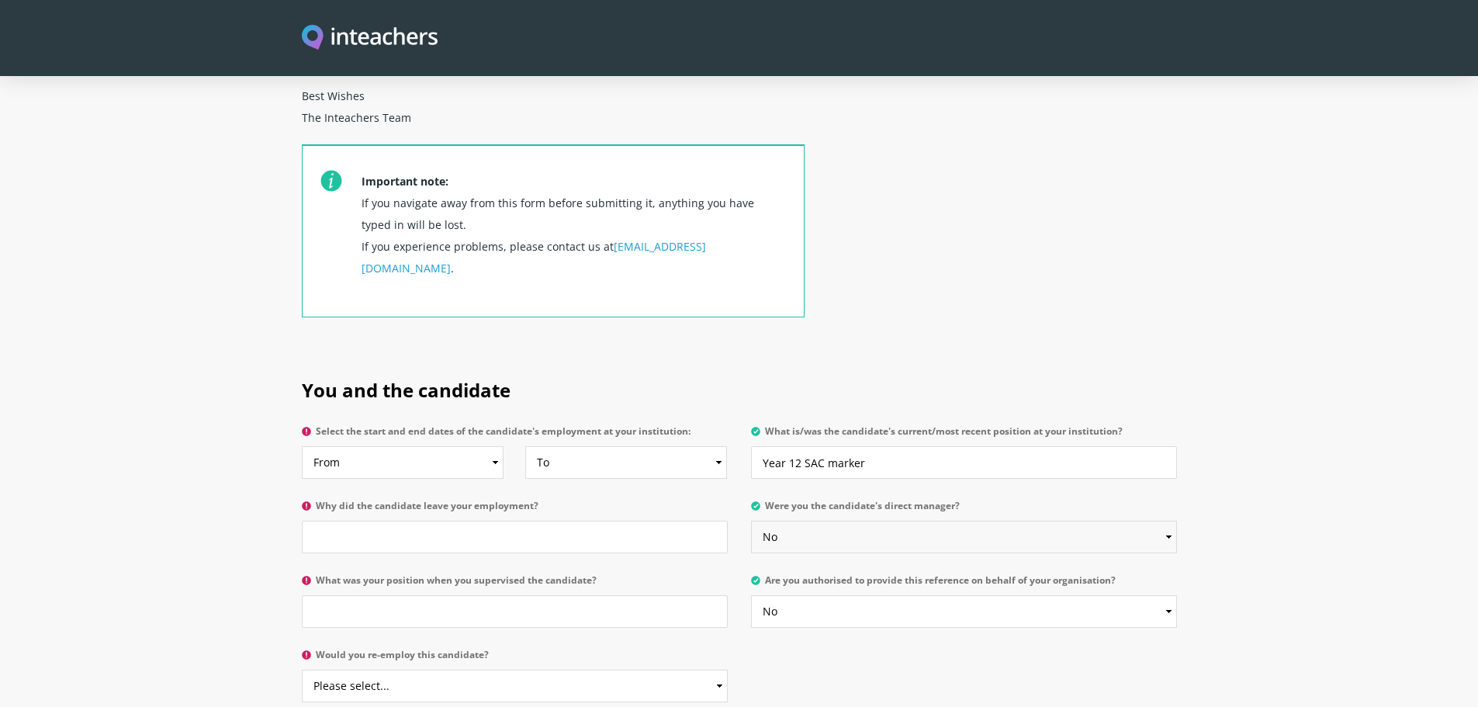
click at [751, 521] on select "Please select... Yes No" at bounding box center [964, 537] width 426 height 33
click at [574, 521] on input "Why did the candidate leave your employment?" at bounding box center [515, 537] width 426 height 33
click at [815, 521] on select "Please select... Yes No" at bounding box center [964, 537] width 426 height 33
select select "No"
click at [751, 521] on select "Please select... Yes No" at bounding box center [964, 537] width 426 height 33
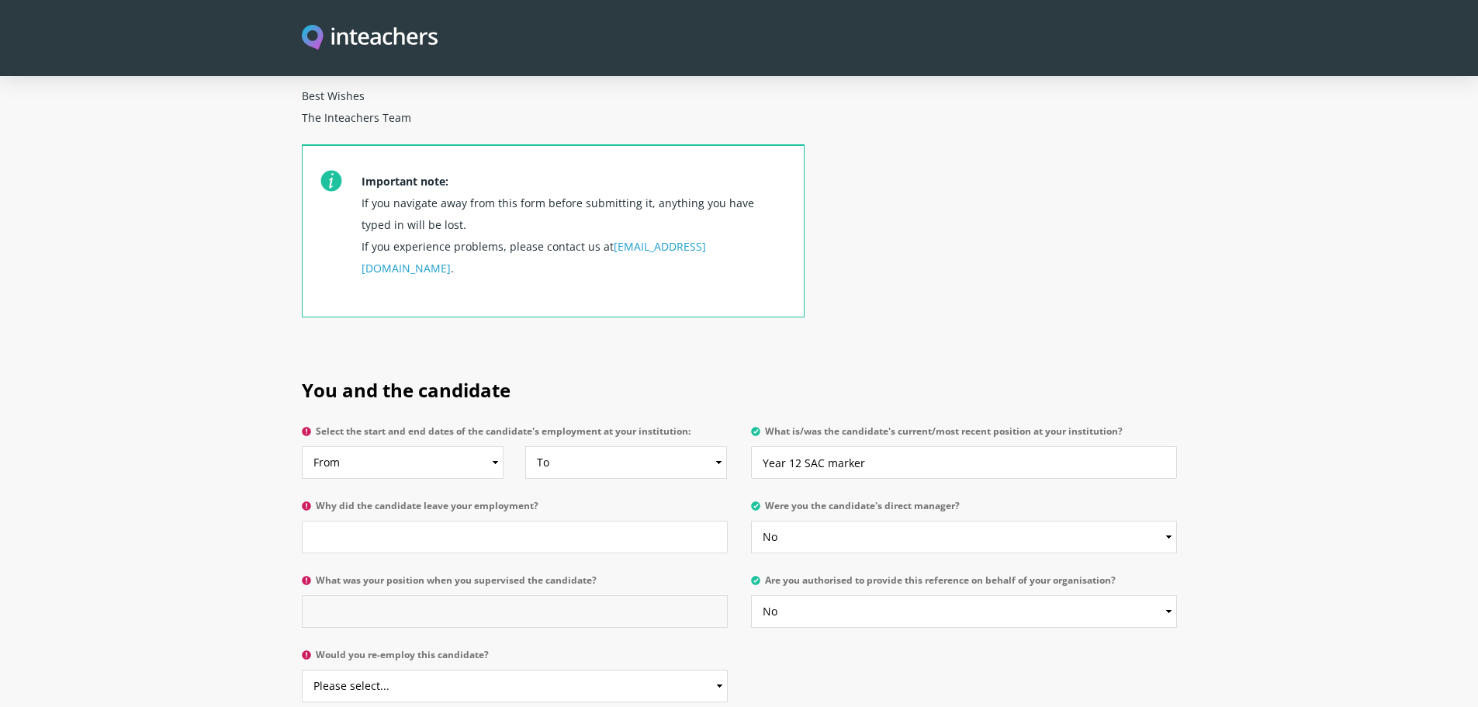
click at [611, 595] on input "What was your position when you supervised the candidate?" at bounding box center [515, 611] width 426 height 33
type input "Head of English (English Learning Leader)"
click at [508, 669] on select "Please select... Yes No" at bounding box center [515, 685] width 426 height 33
select select "Yes"
click at [302, 669] on select "Please select... Yes No" at bounding box center [515, 685] width 426 height 33
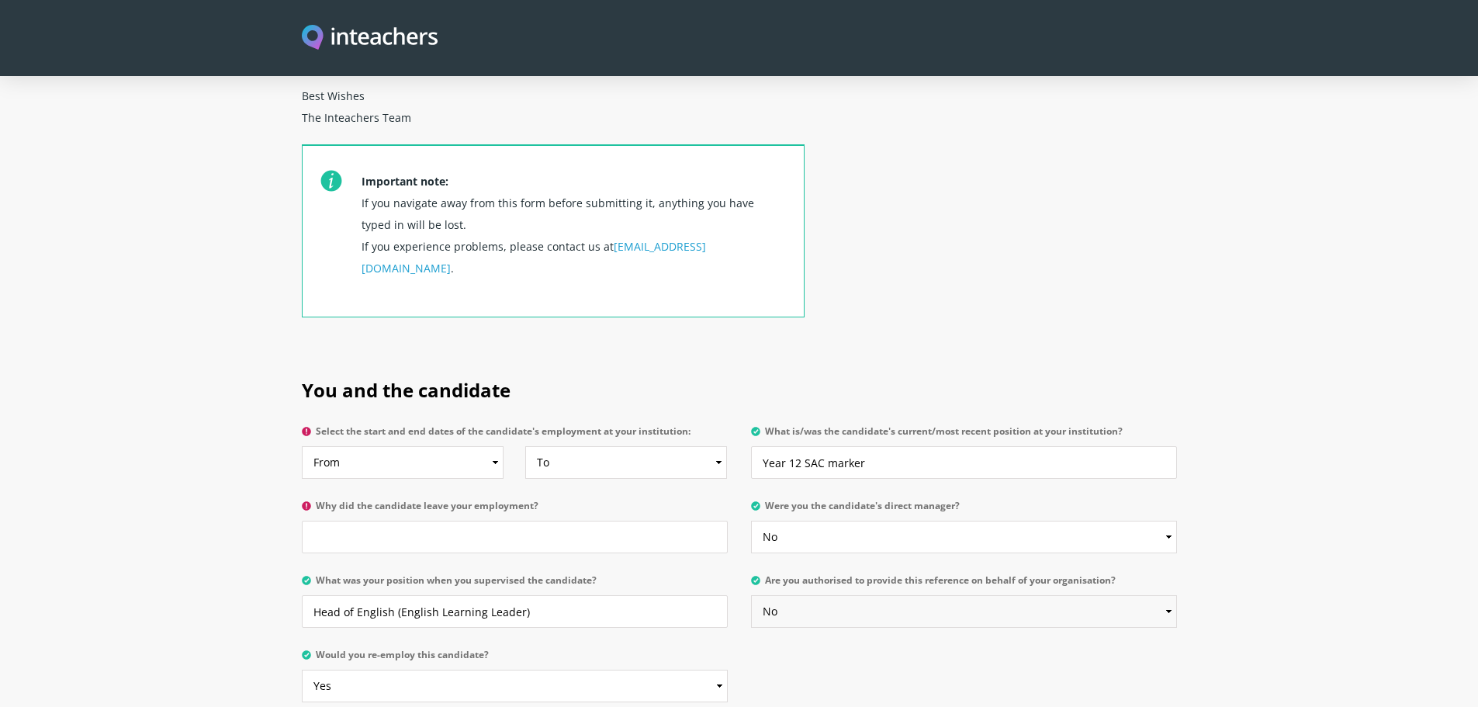
click at [804, 595] on select "Please select... Yes No" at bounding box center [964, 611] width 426 height 33
click at [492, 521] on input "Why did the candidate leave your employment?" at bounding box center [515, 537] width 426 height 33
type input "T"
type input "Full time teaching at another school"
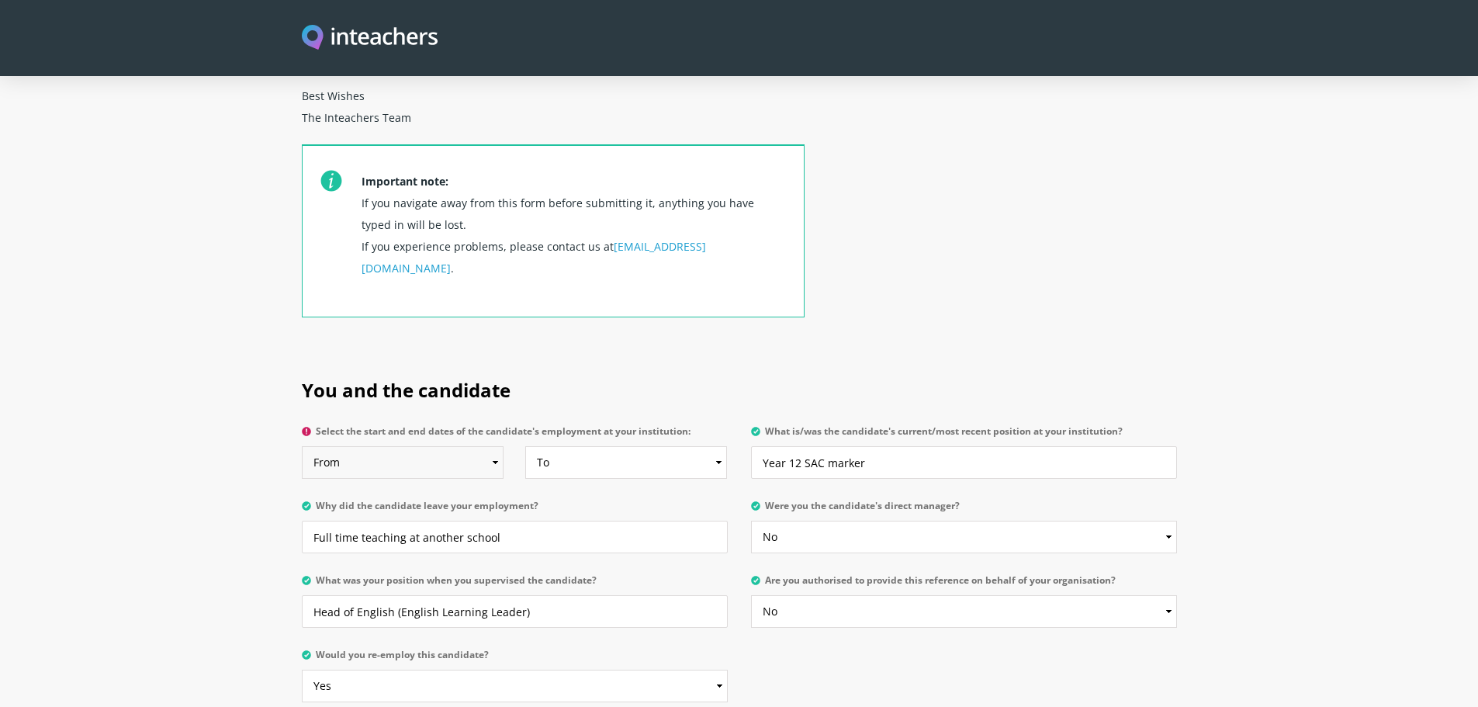
click at [497, 446] on select "From 2025 2024 2023 2022 2021 2020 2019 2018 2017 2016 2015 2014 2013 2012 2011…" at bounding box center [403, 462] width 202 height 33
select select "2019"
click at [302, 446] on select "From 2025 2024 2023 2022 2021 2020 2019 2018 2017 2016 2015 2014 2013 2012 2011…" at bounding box center [403, 462] width 202 height 33
click at [568, 446] on select "To Currently 2025 2024 2023 2022 2021 2020 2019 2018 2017 2016 2015 2014 2013 2…" at bounding box center [626, 462] width 202 height 33
click at [525, 446] on select "To Currently 2025 2024 2023 2022 2021 2020 2019 2018 2017 2016 2015 2014 2013 2…" at bounding box center [626, 462] width 202 height 33
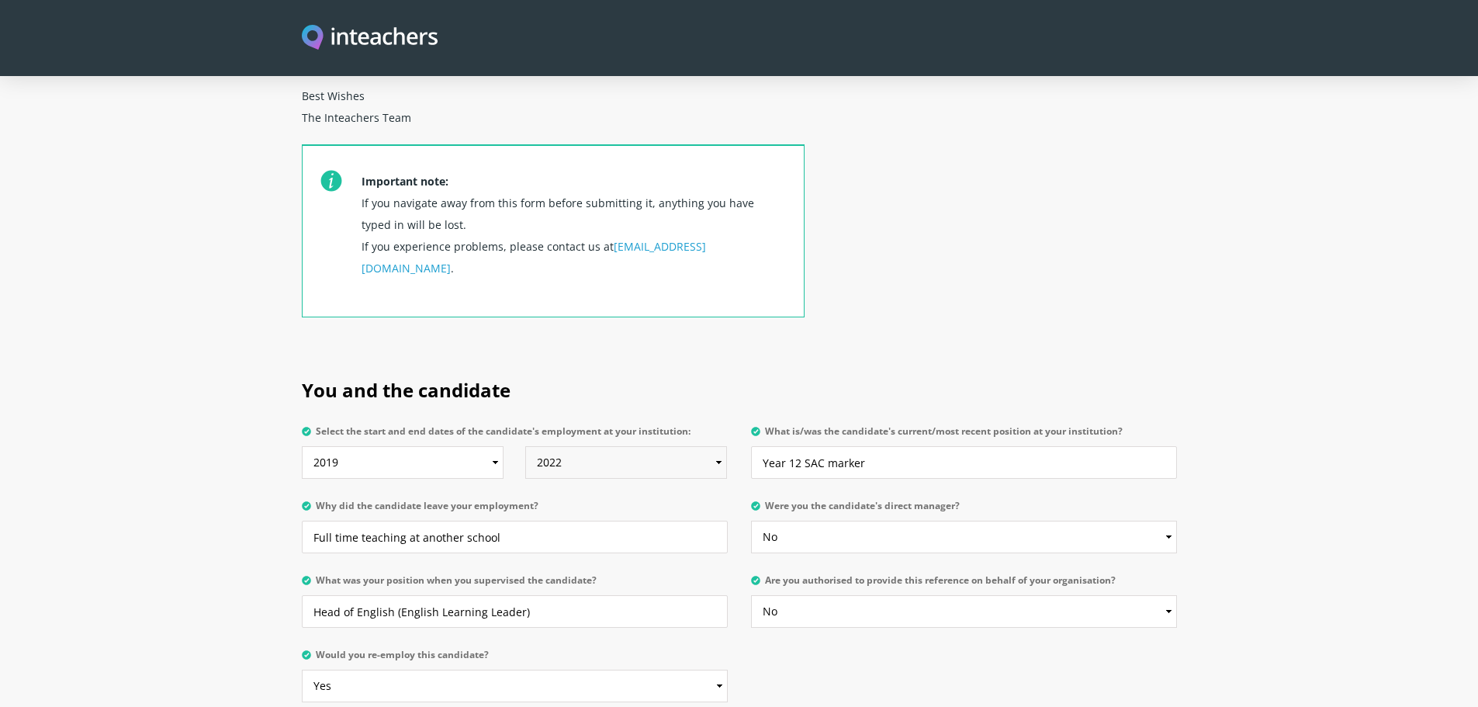
click at [716, 446] on select "To Currently 2025 2024 2023 2022 2021 2020 2019 2018 2017 2016 2015 2014 2013 2…" at bounding box center [626, 462] width 202 height 33
select select "2021"
click at [525, 446] on select "To Currently 2025 2024 2023 2022 2021 2020 2019 2018 2017 2016 2015 2014 2013 2…" at bounding box center [626, 462] width 202 height 33
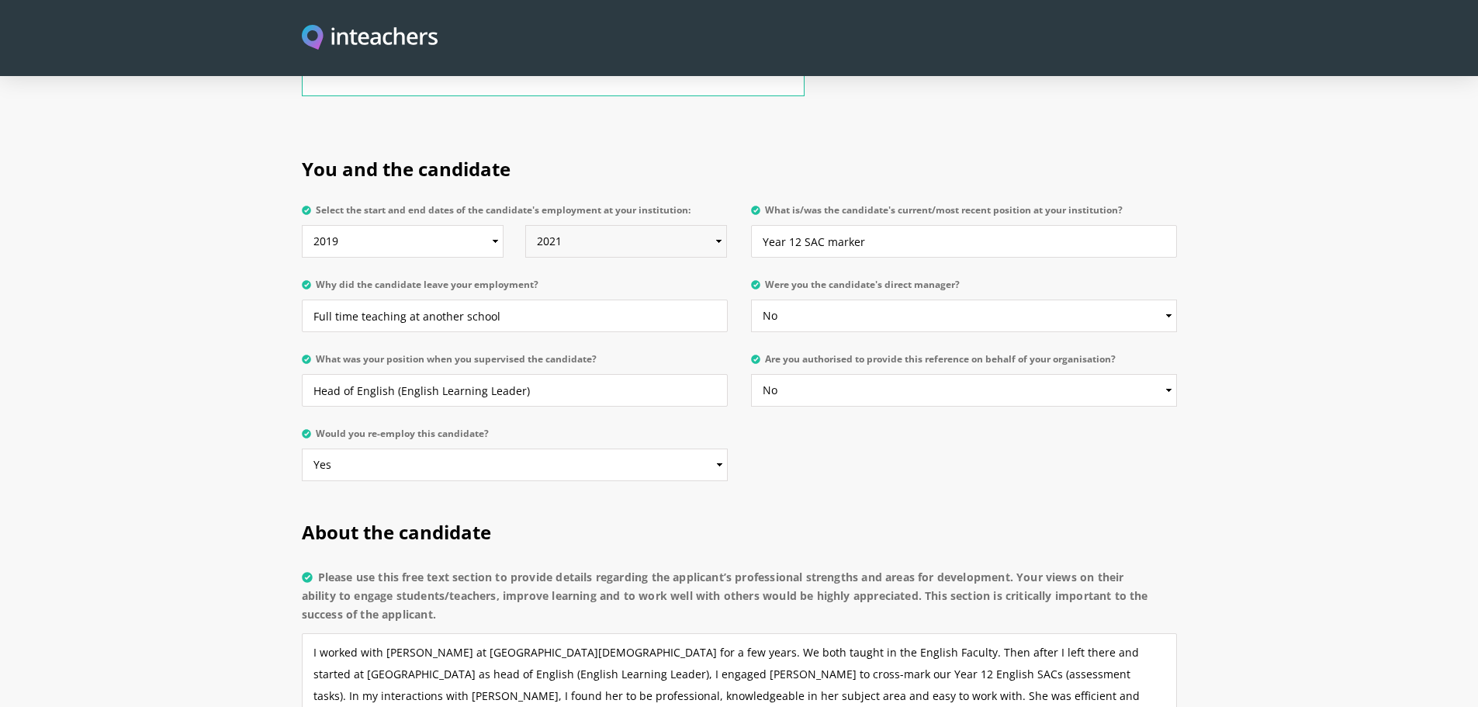
scroll to position [765, 0]
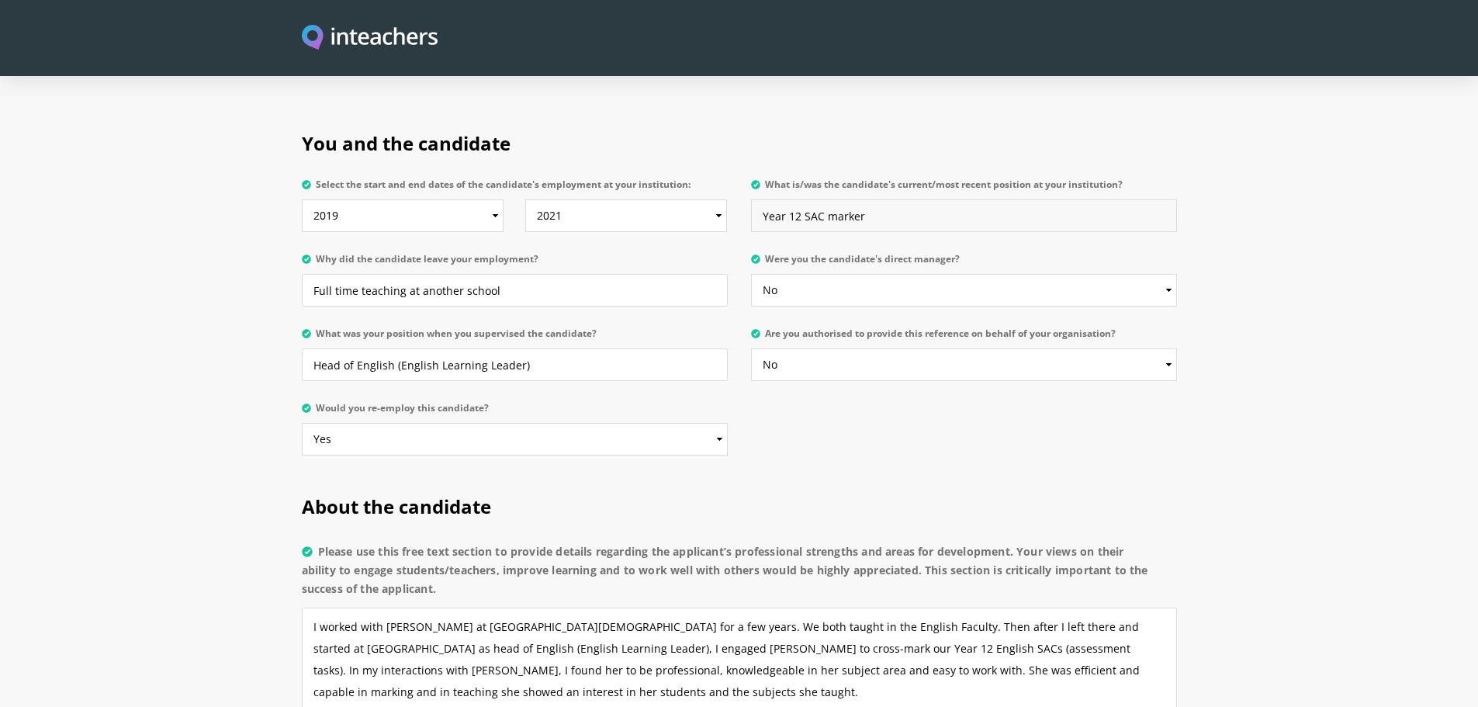
click at [907, 199] on input "Year 12 SAC marker" at bounding box center [964, 215] width 426 height 33
type input "Year 12 SAC marker/assessor"
click at [319, 607] on textarea "I worked with [PERSON_NAME] at [GEOGRAPHIC_DATA][DEMOGRAPHIC_DATA] for a few ye…" at bounding box center [739, 680] width 875 height 147
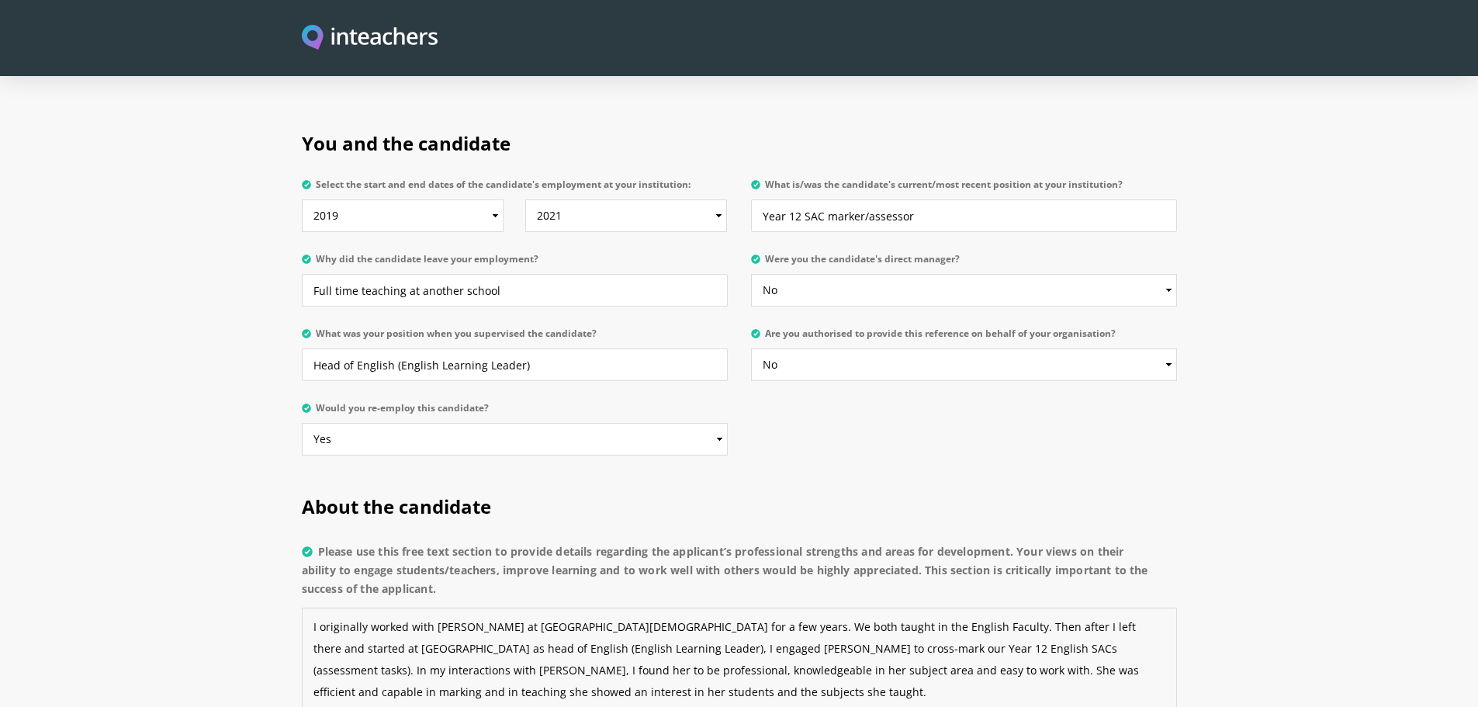
click at [864, 607] on textarea "I originally worked with [PERSON_NAME] at [GEOGRAPHIC_DATA][DEMOGRAPHIC_DATA] f…" at bounding box center [739, 680] width 875 height 147
click at [867, 607] on textarea "I originally worked with [PERSON_NAME] at [GEOGRAPHIC_DATA][DEMOGRAPHIC_DATA] f…" at bounding box center [739, 680] width 875 height 147
click at [441, 607] on textarea "I originally worked with [PERSON_NAME] at [GEOGRAPHIC_DATA][DEMOGRAPHIC_DATA] f…" at bounding box center [739, 680] width 875 height 147
click at [853, 614] on textarea "I originally worked with [PERSON_NAME] at [GEOGRAPHIC_DATA][DEMOGRAPHIC_DATA] f…" at bounding box center [739, 680] width 875 height 147
click at [1015, 607] on textarea "I originally worked with [PERSON_NAME] at [GEOGRAPHIC_DATA][DEMOGRAPHIC_DATA] f…" at bounding box center [739, 680] width 875 height 147
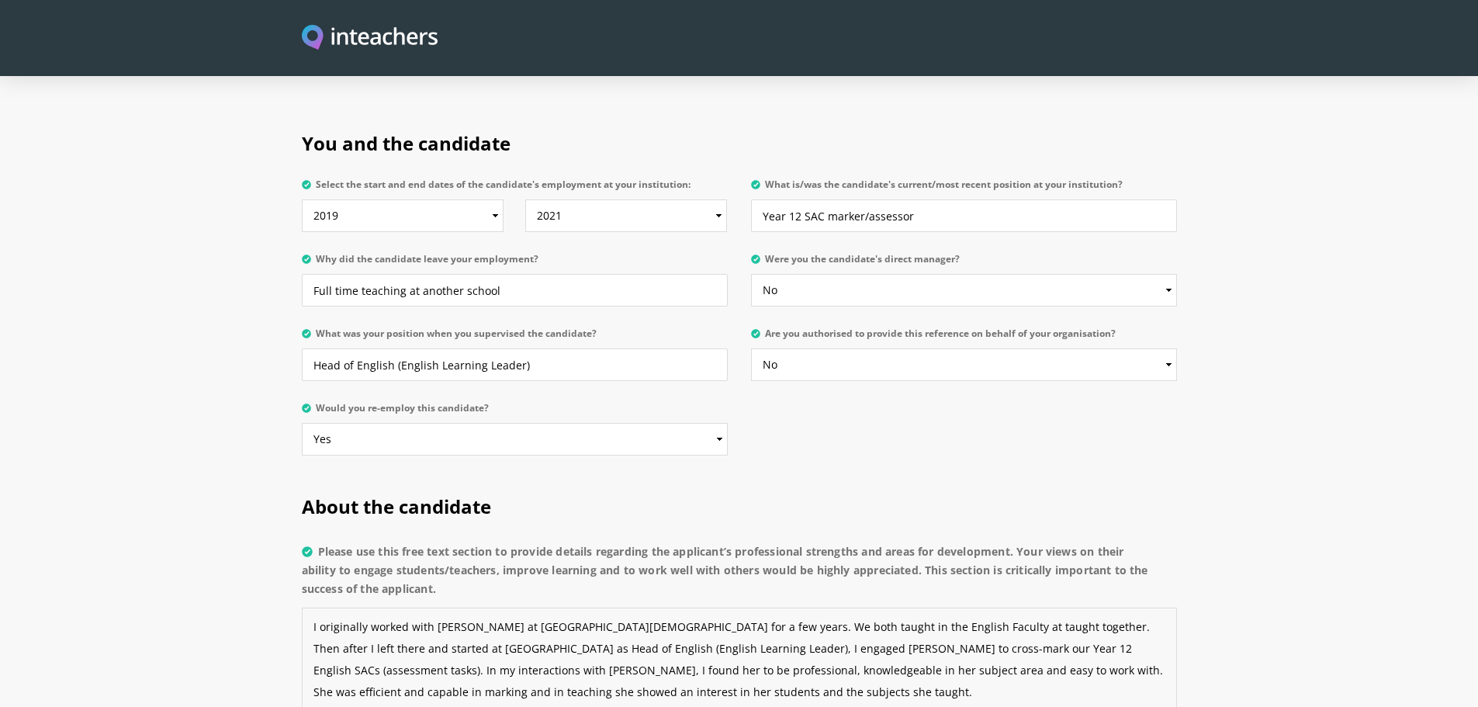
click at [845, 628] on textarea "I originally worked with [PERSON_NAME] at [GEOGRAPHIC_DATA][DEMOGRAPHIC_DATA] f…" at bounding box center [739, 680] width 875 height 147
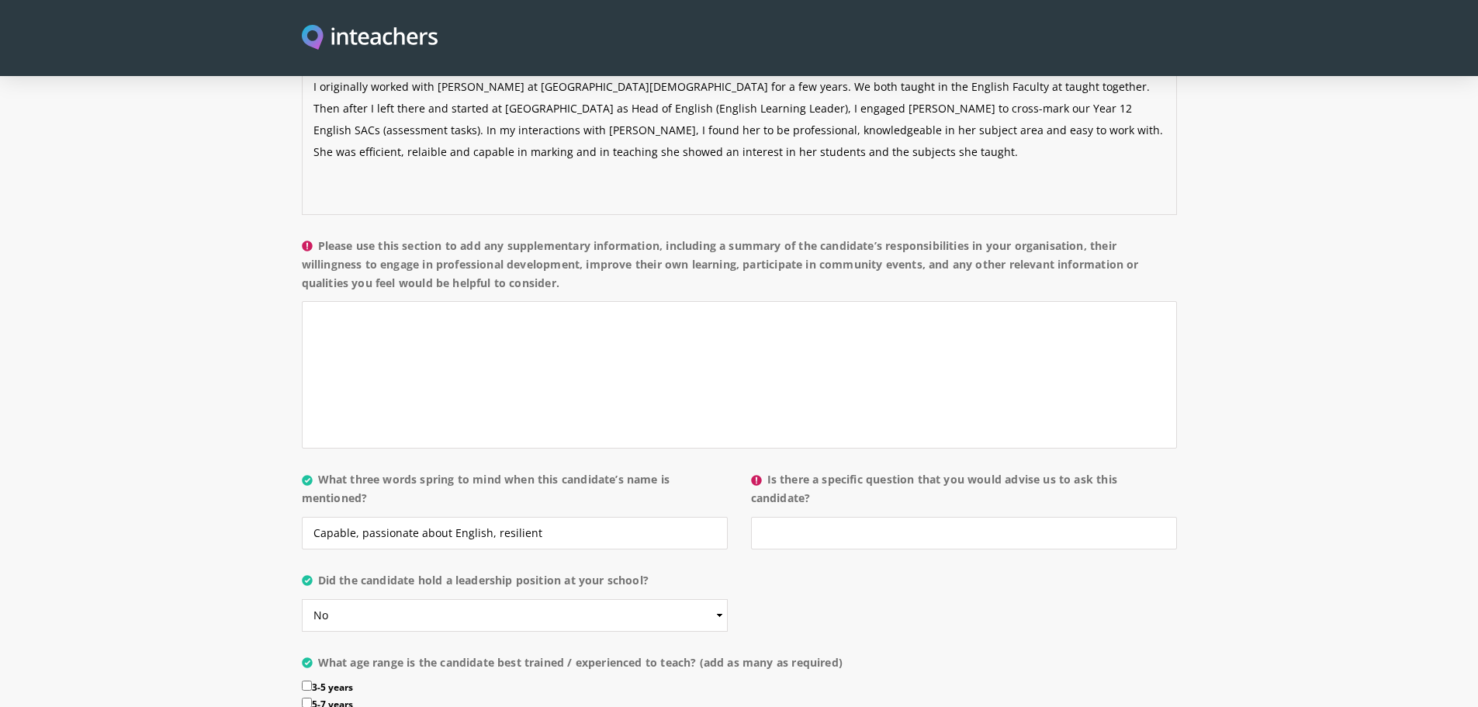
scroll to position [1217, 0]
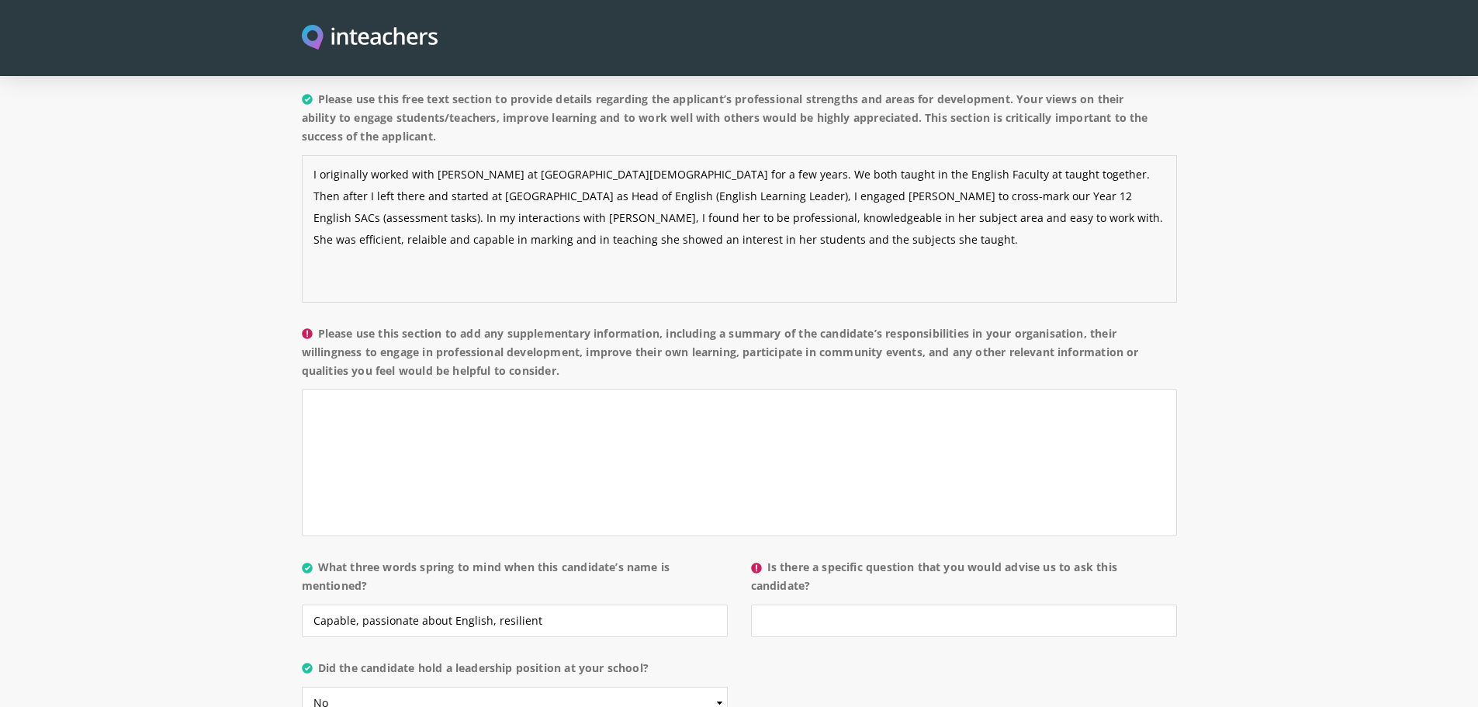
click at [863, 174] on textarea "I originally worked with [PERSON_NAME] at [GEOGRAPHIC_DATA][DEMOGRAPHIC_DATA] f…" at bounding box center [739, 228] width 875 height 147
click at [870, 178] on textarea "I originally worked with [PERSON_NAME] at [GEOGRAPHIC_DATA][DEMOGRAPHIC_DATA] f…" at bounding box center [739, 228] width 875 height 147
click at [887, 216] on textarea "I originally worked with [PERSON_NAME] at [GEOGRAPHIC_DATA][DEMOGRAPHIC_DATA] f…" at bounding box center [739, 228] width 875 height 147
type textarea "I originally worked with [PERSON_NAME] at [GEOGRAPHIC_DATA][DEMOGRAPHIC_DATA] f…"
click at [463, 389] on textarea "Please use this section to add any supplementary information, including a summa…" at bounding box center [739, 462] width 875 height 147
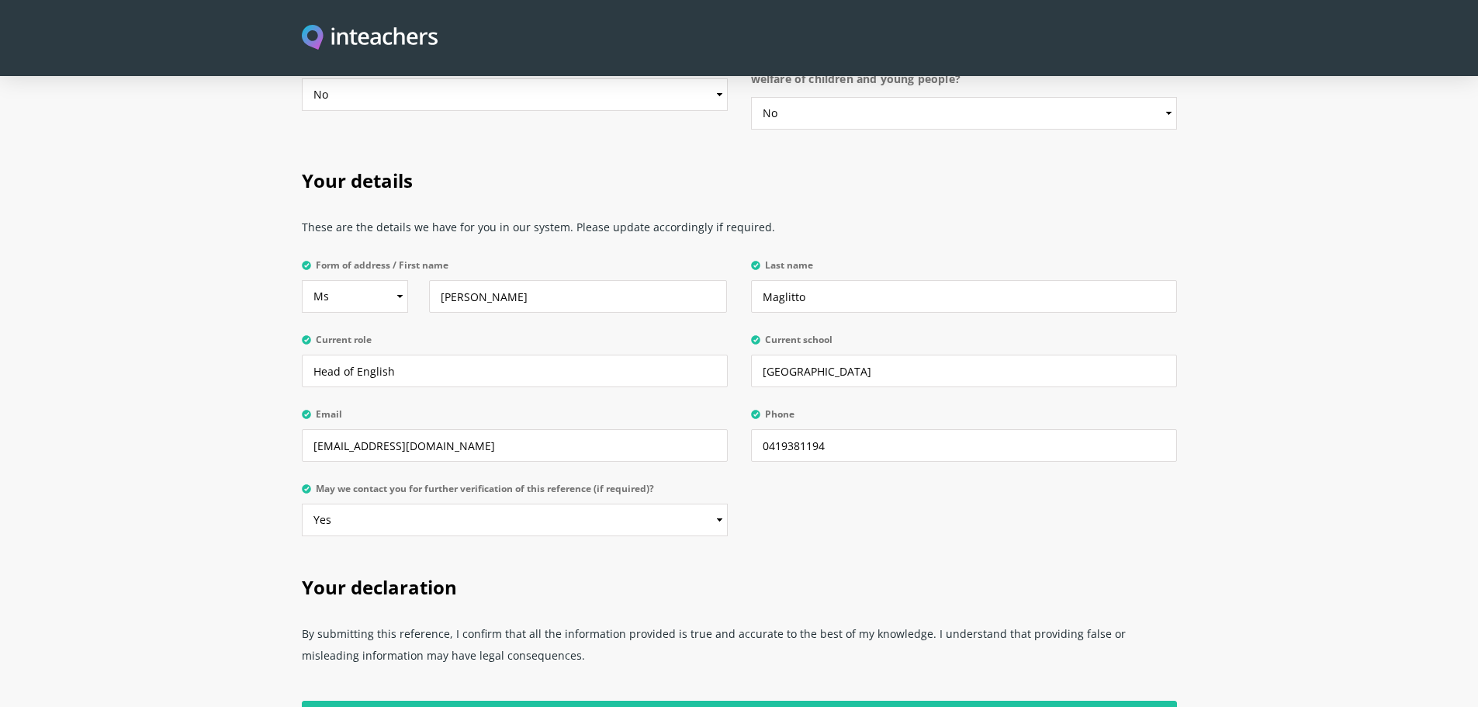
scroll to position [3788, 0]
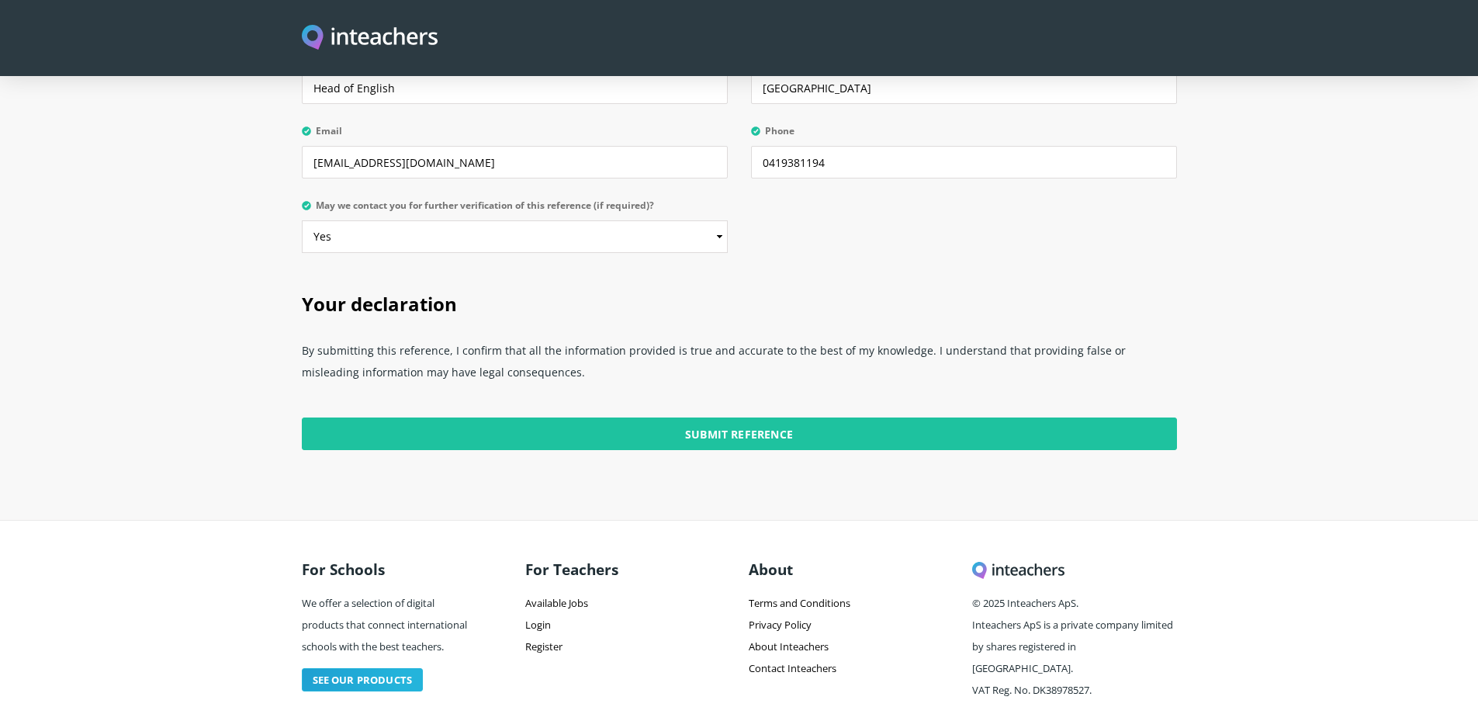
type textarea "She was willing to engage in professional learning and develop her knowledge of…"
click at [625, 417] on input "Submit Reference" at bounding box center [739, 433] width 875 height 33
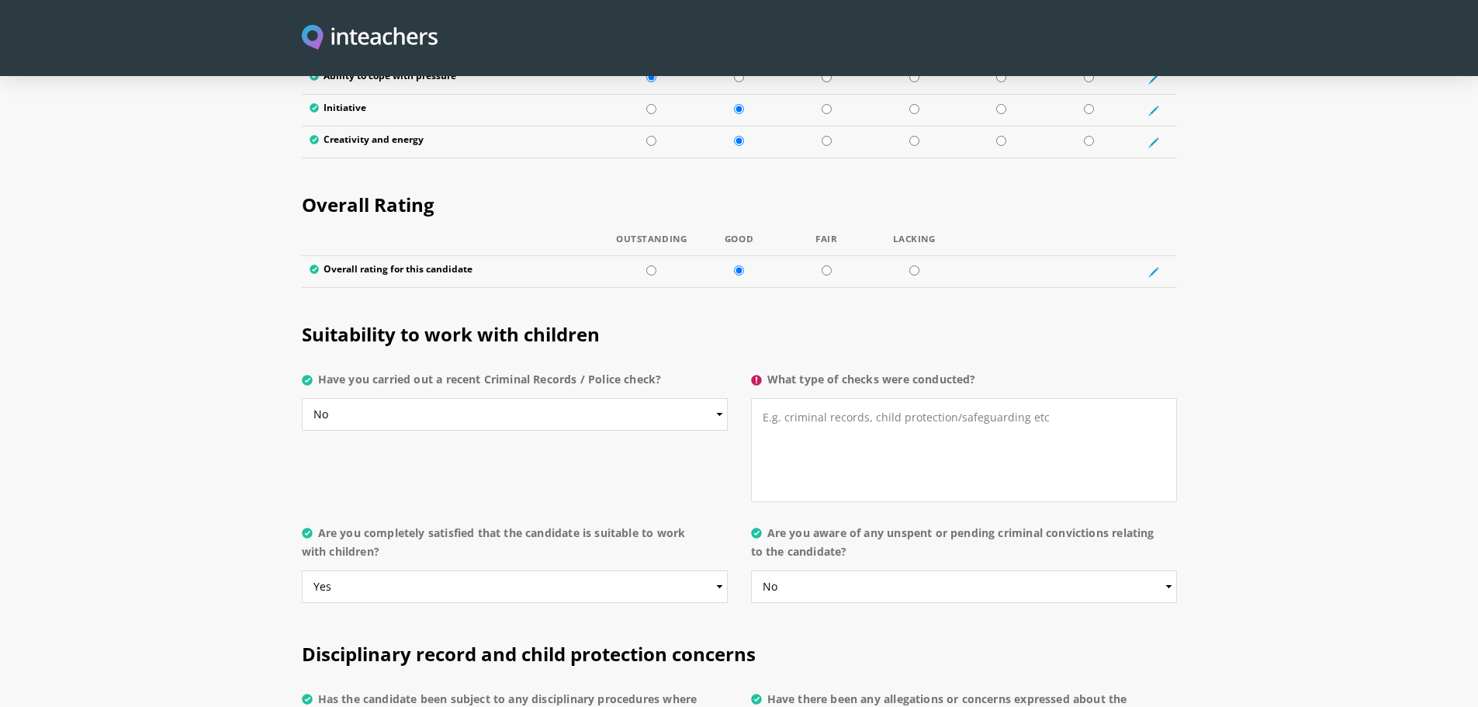
scroll to position [2842, 0]
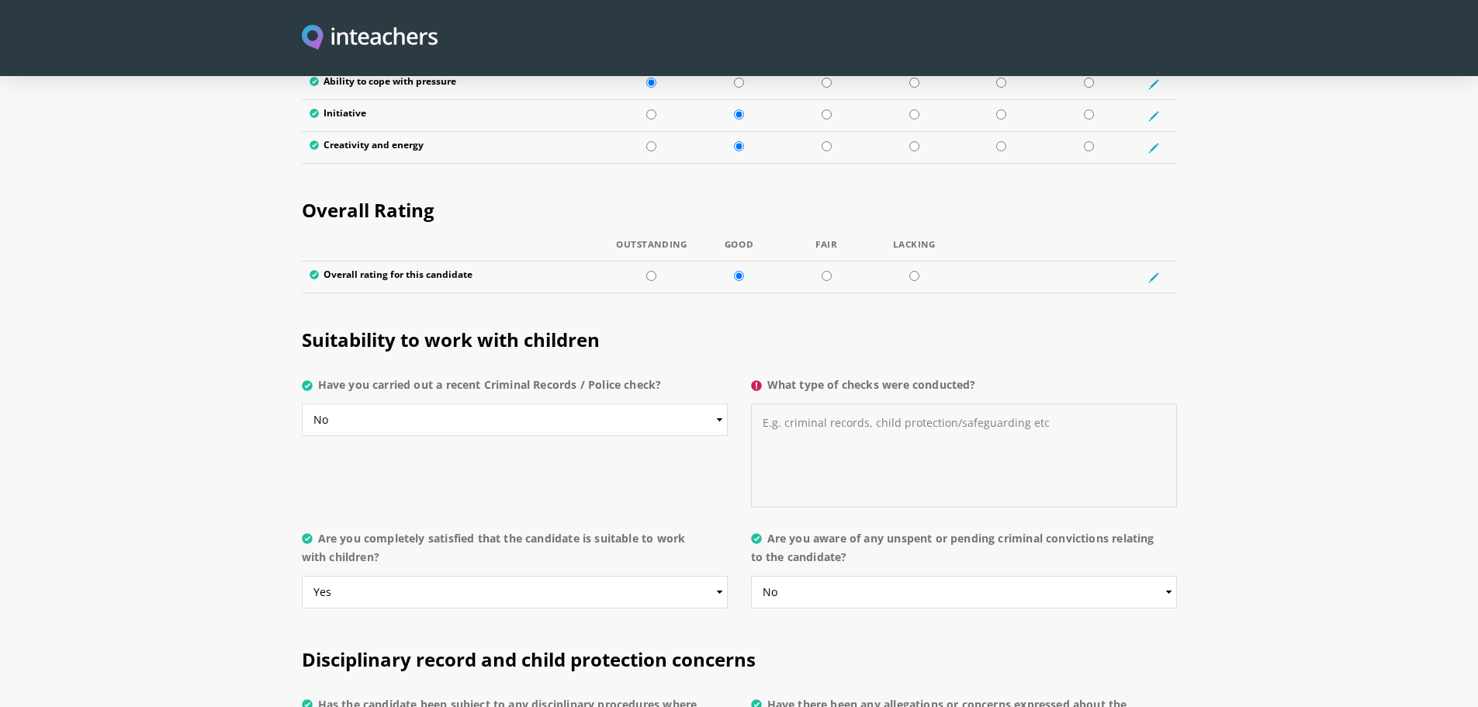
click at [811, 403] on textarea "What type of checks were conducted?" at bounding box center [964, 455] width 426 height 104
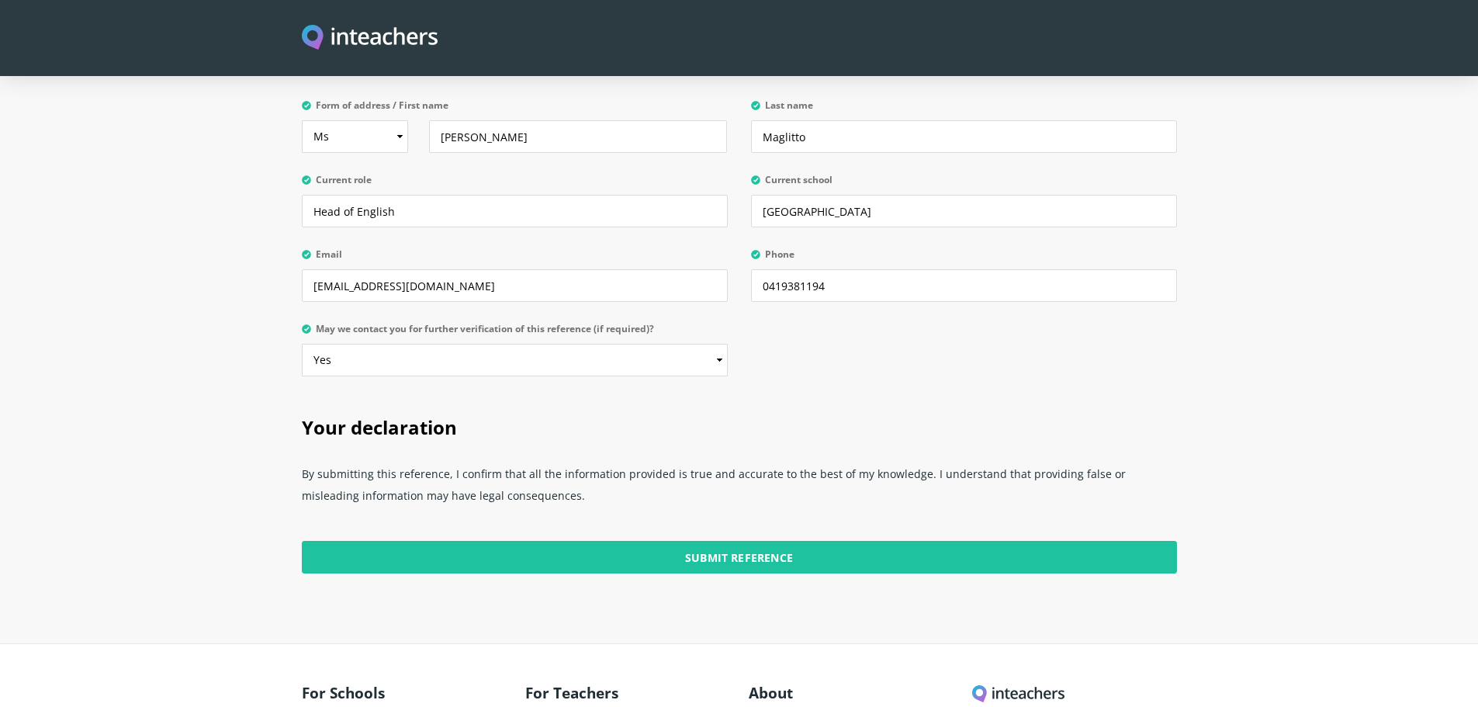
scroll to position [3788, 0]
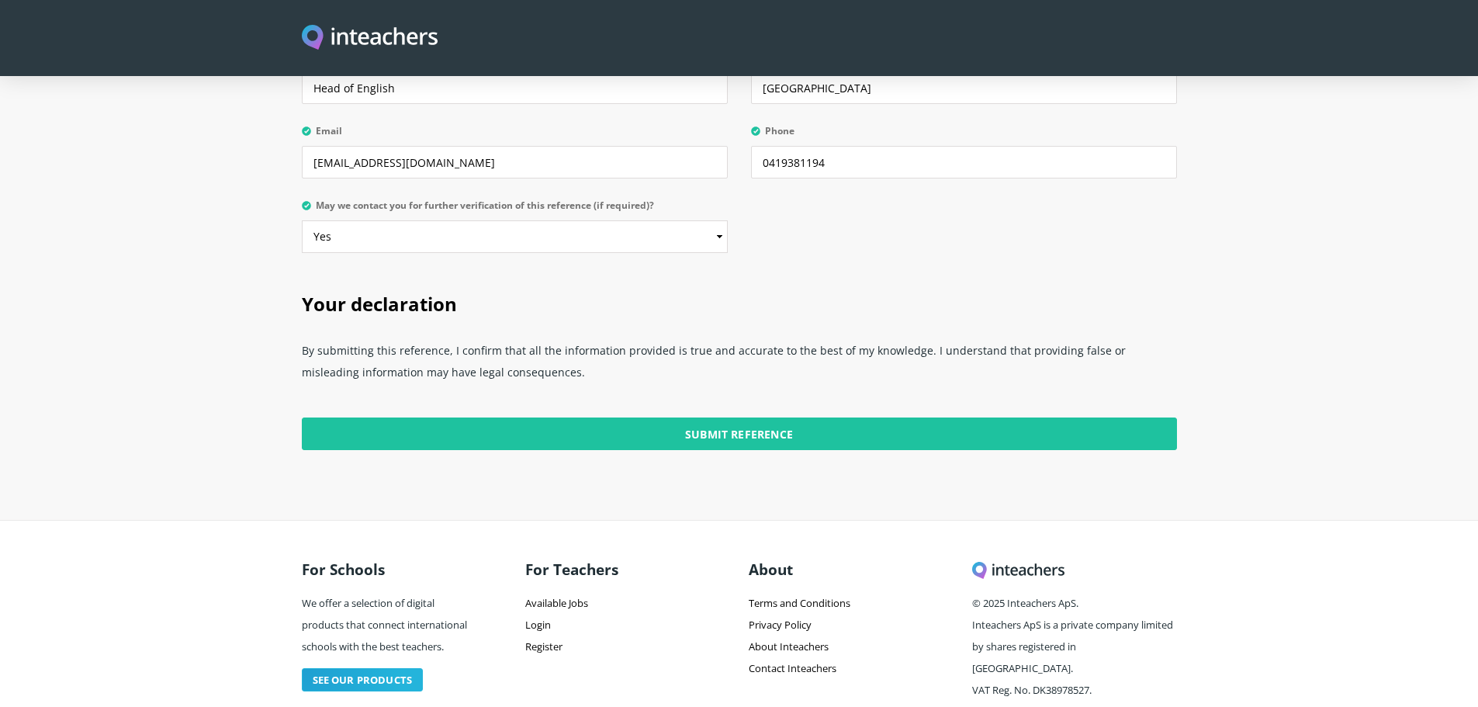
type textarea "N/A"
click at [728, 417] on input "Submit Reference" at bounding box center [739, 433] width 875 height 33
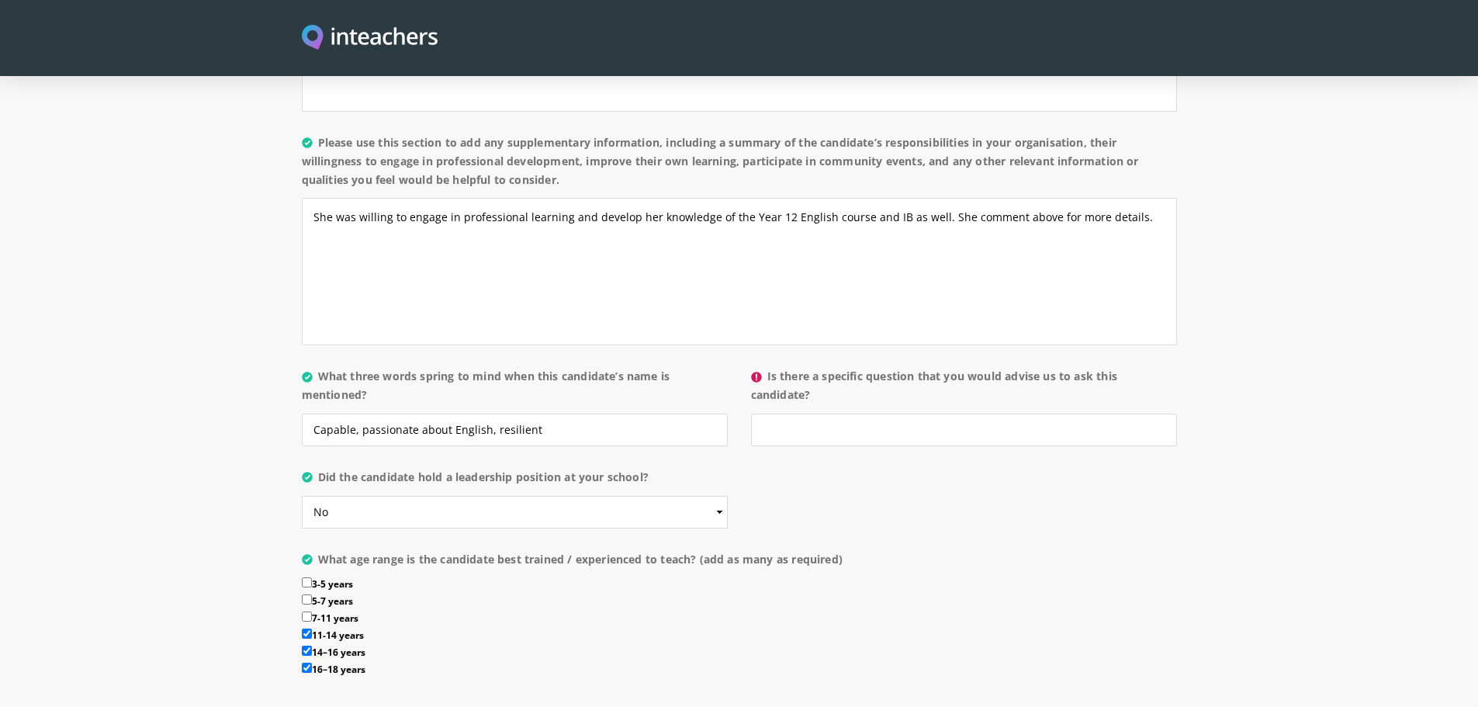
scroll to position [1398, 0]
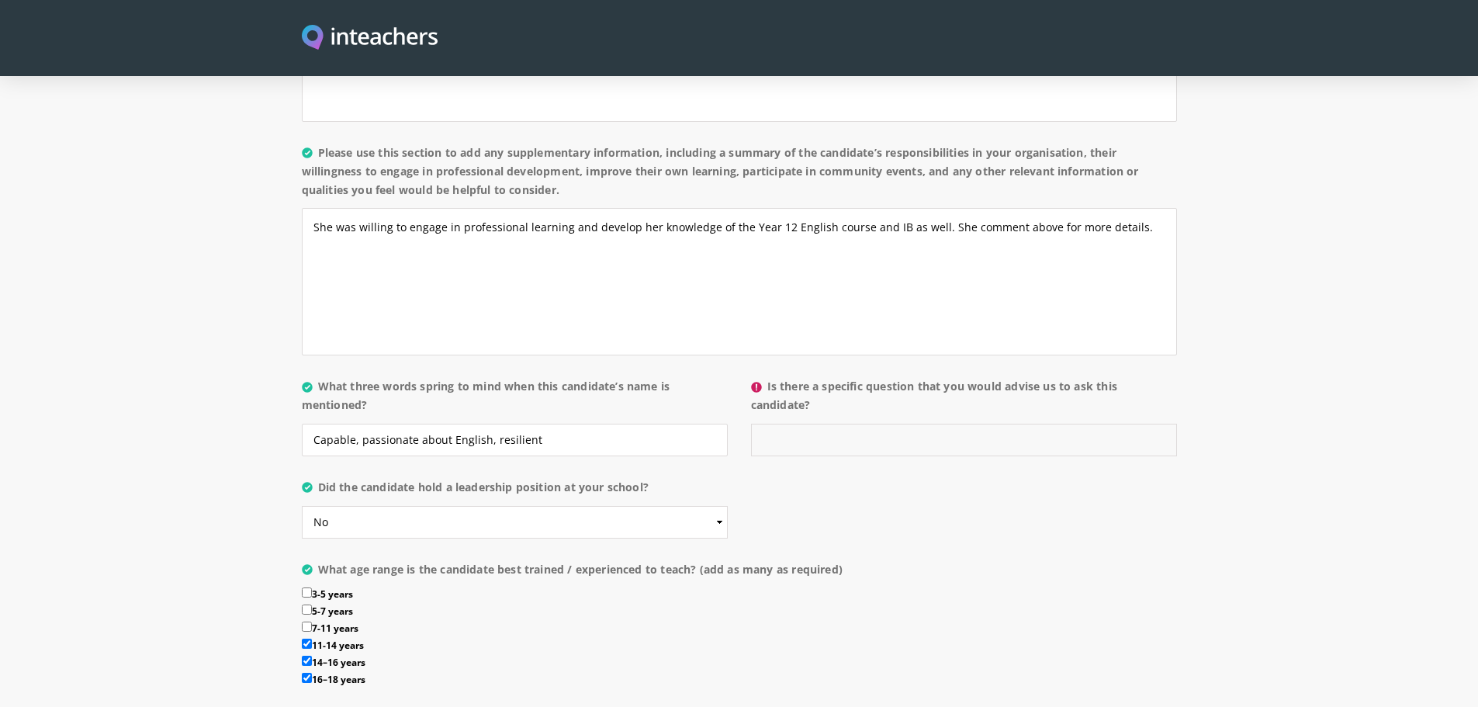
click at [794, 424] on input "Is there a specific question that you would advise us to ask this candidate?" at bounding box center [964, 440] width 426 height 33
type input "w"
click at [1056, 424] on input "What further professional development they wish to undetake." at bounding box center [964, 440] width 426 height 33
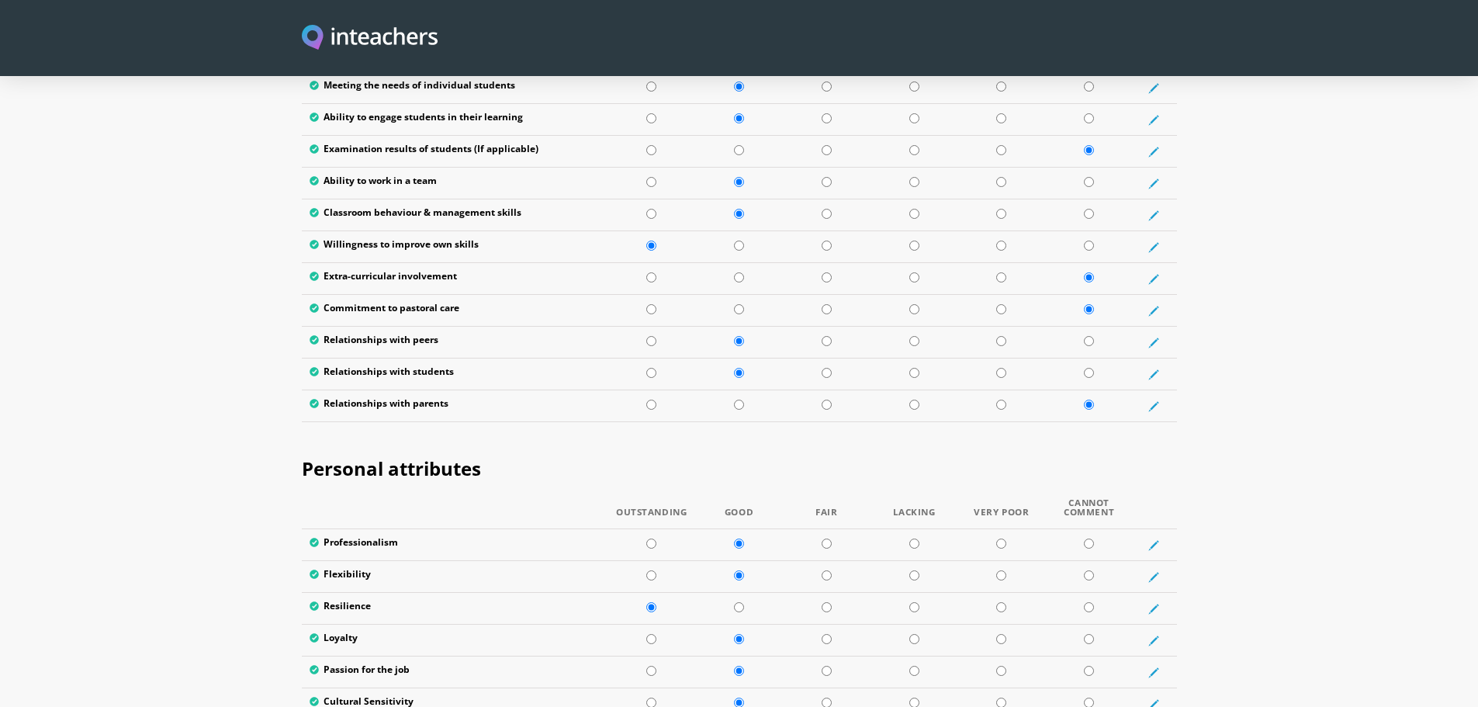
scroll to position [3788, 0]
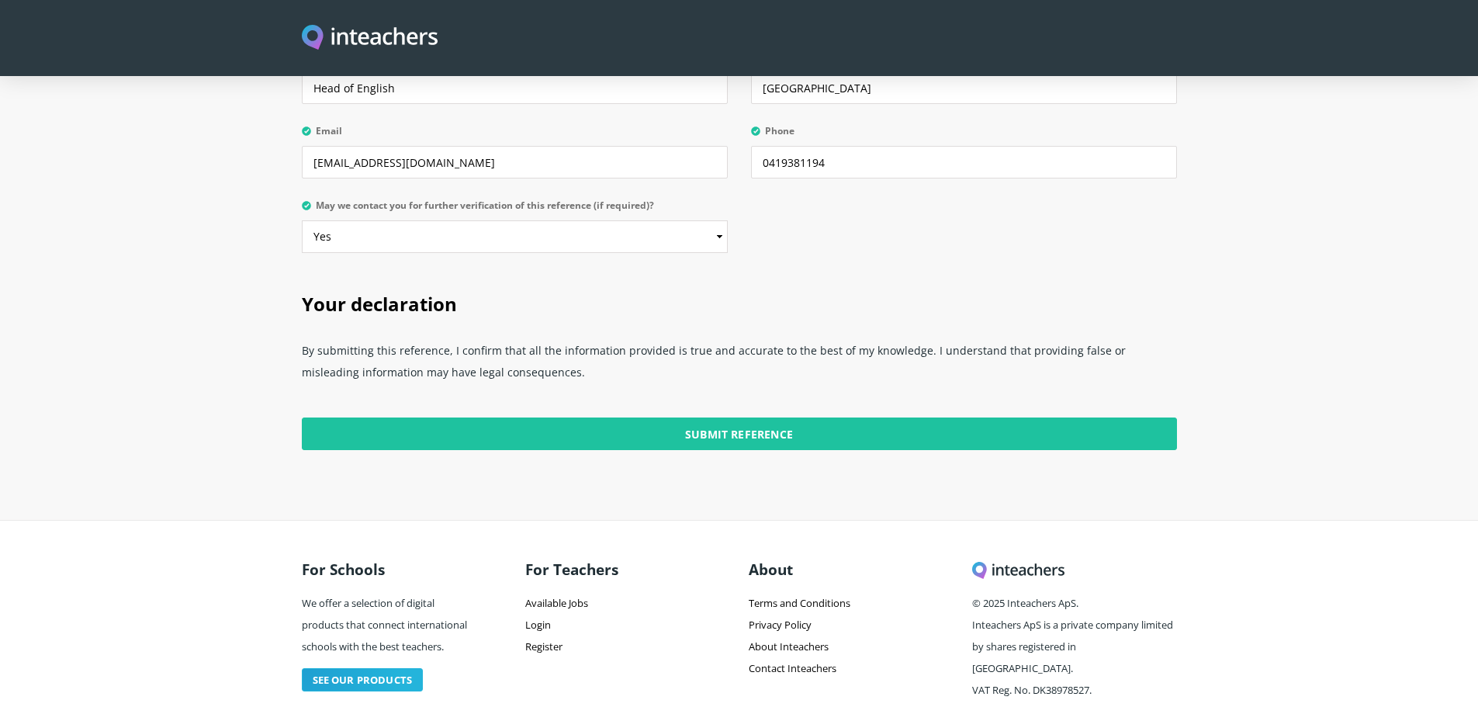
type input "What further professional development they wish to undertake."
click at [728, 417] on input "Submit Reference" at bounding box center [739, 433] width 875 height 33
